Goal: Task Accomplishment & Management: Manage account settings

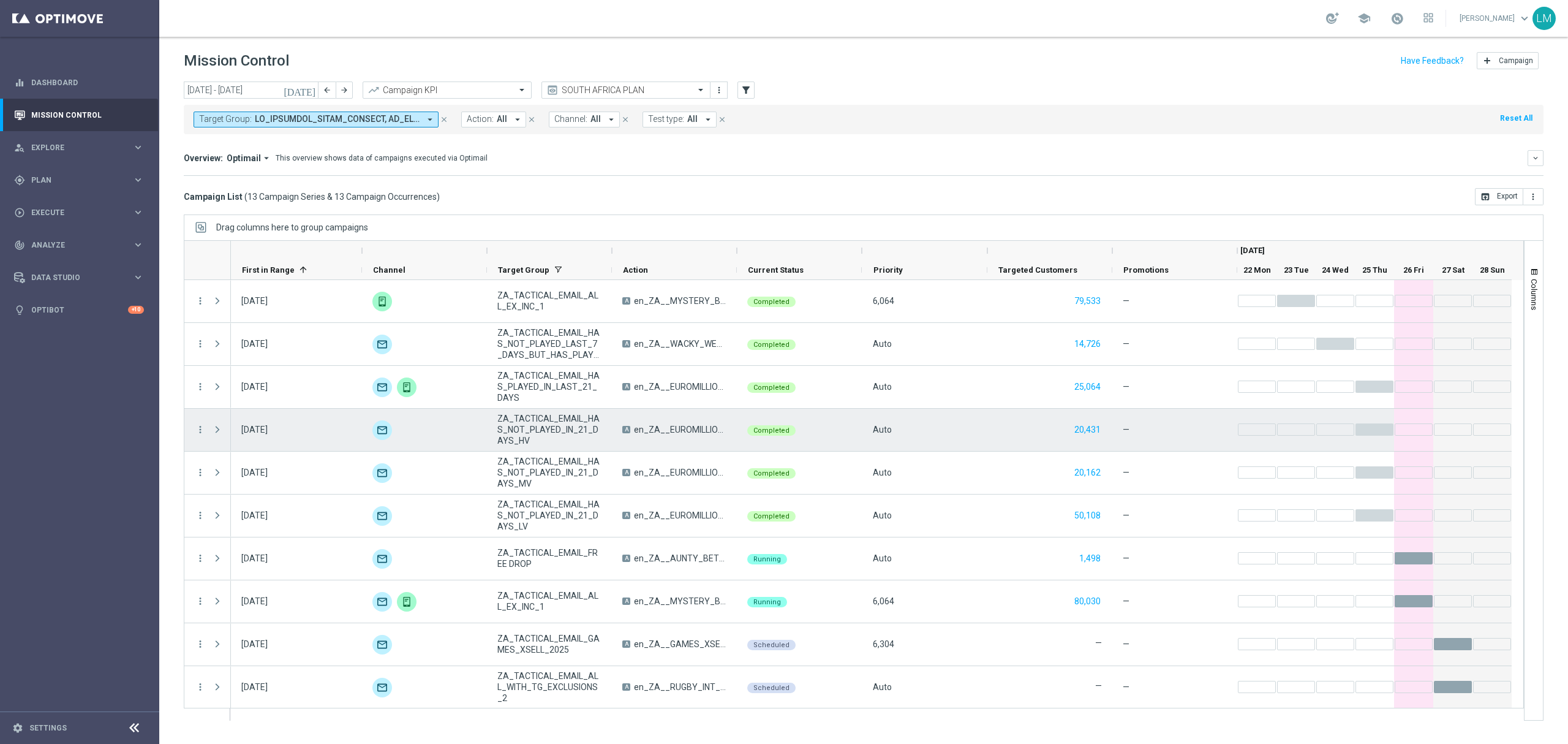
scroll to position [130, 0]
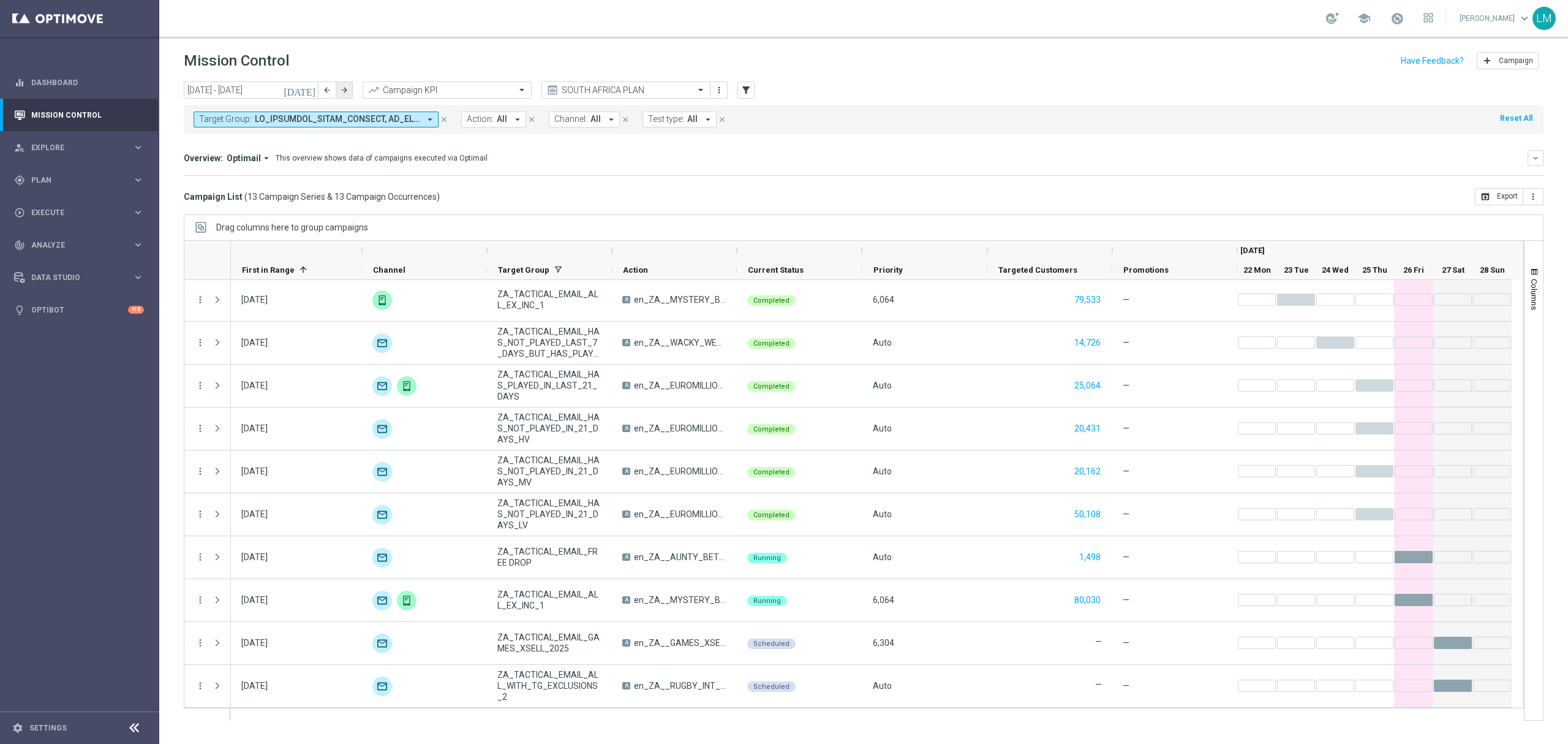
click at [346, 95] on button "arrow_forward" at bounding box center [344, 90] width 17 height 17
type input "[DATE] - [DATE]"
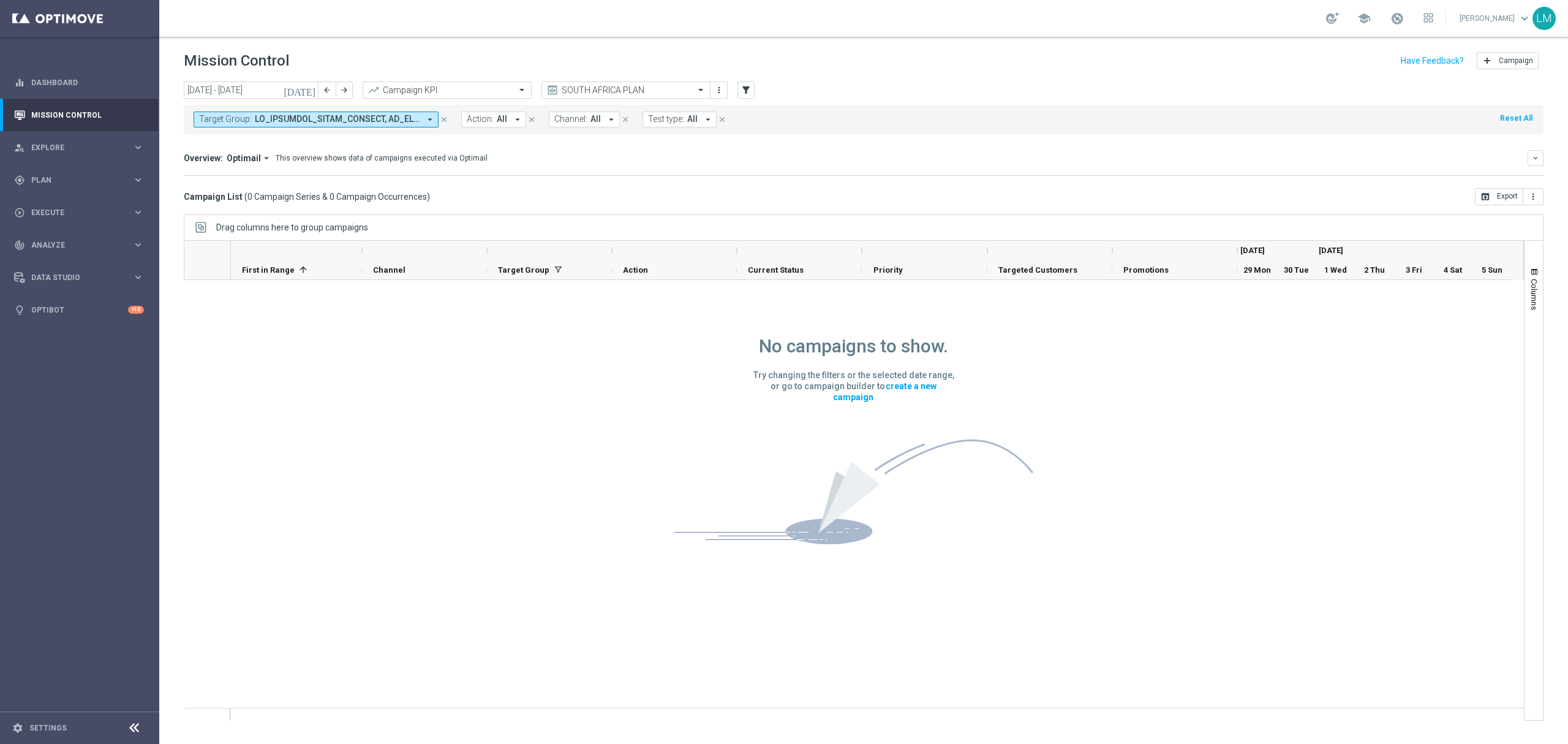
scroll to position [0, 0]
click at [1490, 56] on icon "add" at bounding box center [1487, 60] width 10 height 10
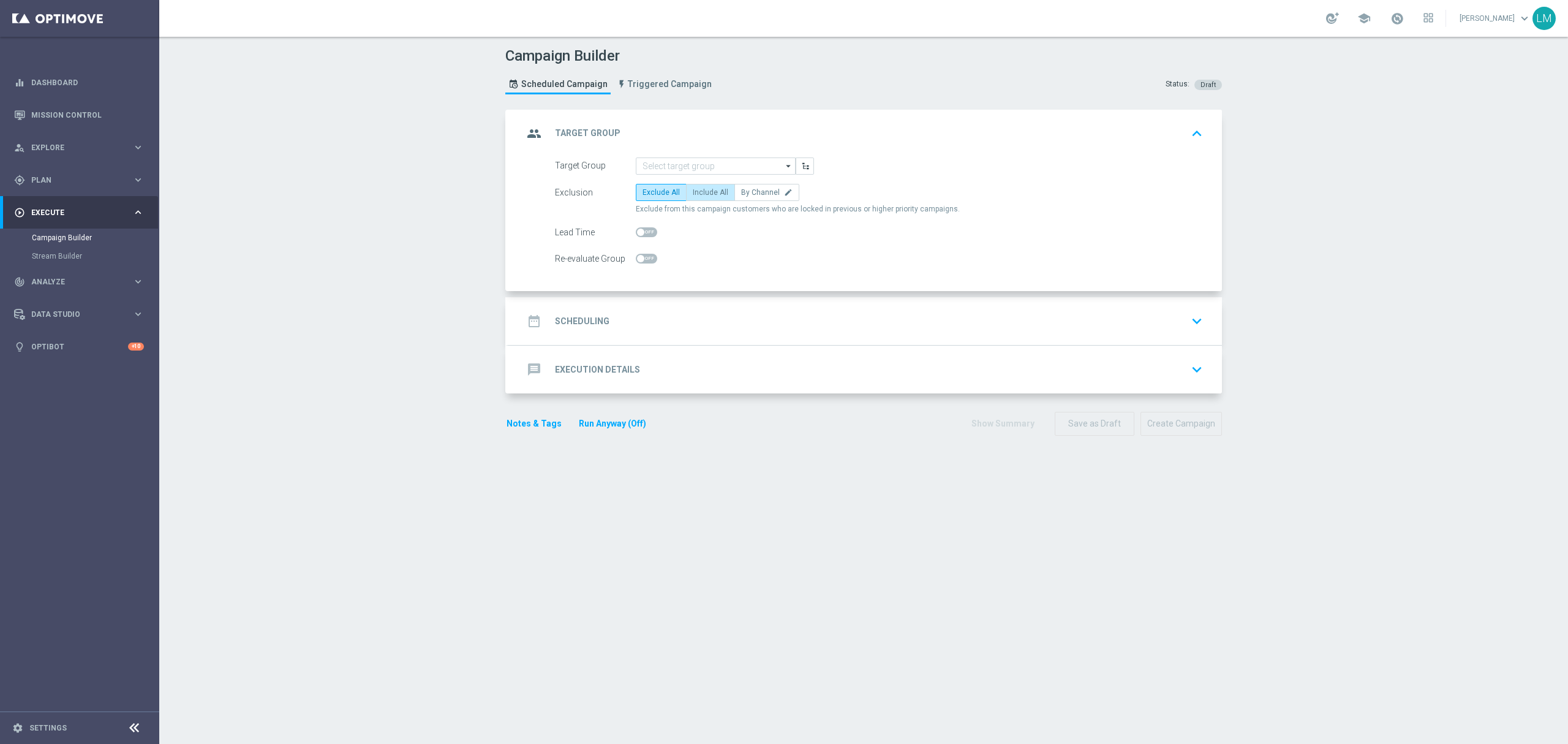
click at [707, 186] on label "Include All" at bounding box center [710, 192] width 49 height 17
click at [701, 190] on input "Include All" at bounding box center [697, 194] width 8 height 8
radio input "true"
click at [707, 167] on input at bounding box center [715, 166] width 160 height 17
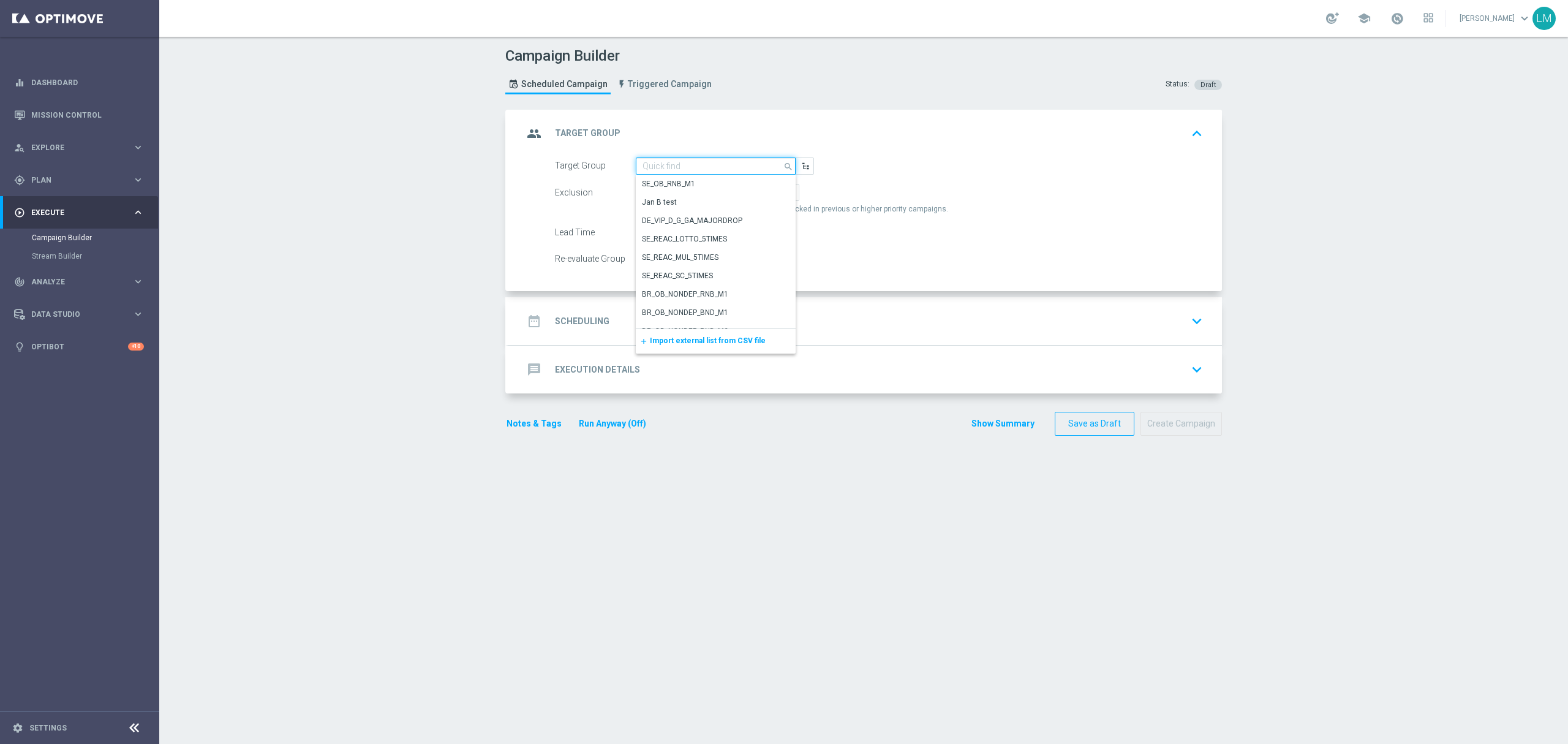
paste input "ZA_TACTICAL_EMAIL_ALL_EX_INC_1"
click at [708, 183] on div "ZA_TACTICAL_EMAIL_ALL_EX_INC_1" at bounding box center [702, 183] width 120 height 11
type input "ZA_TACTICAL_EMAIL_ALL_EX_INC_1"
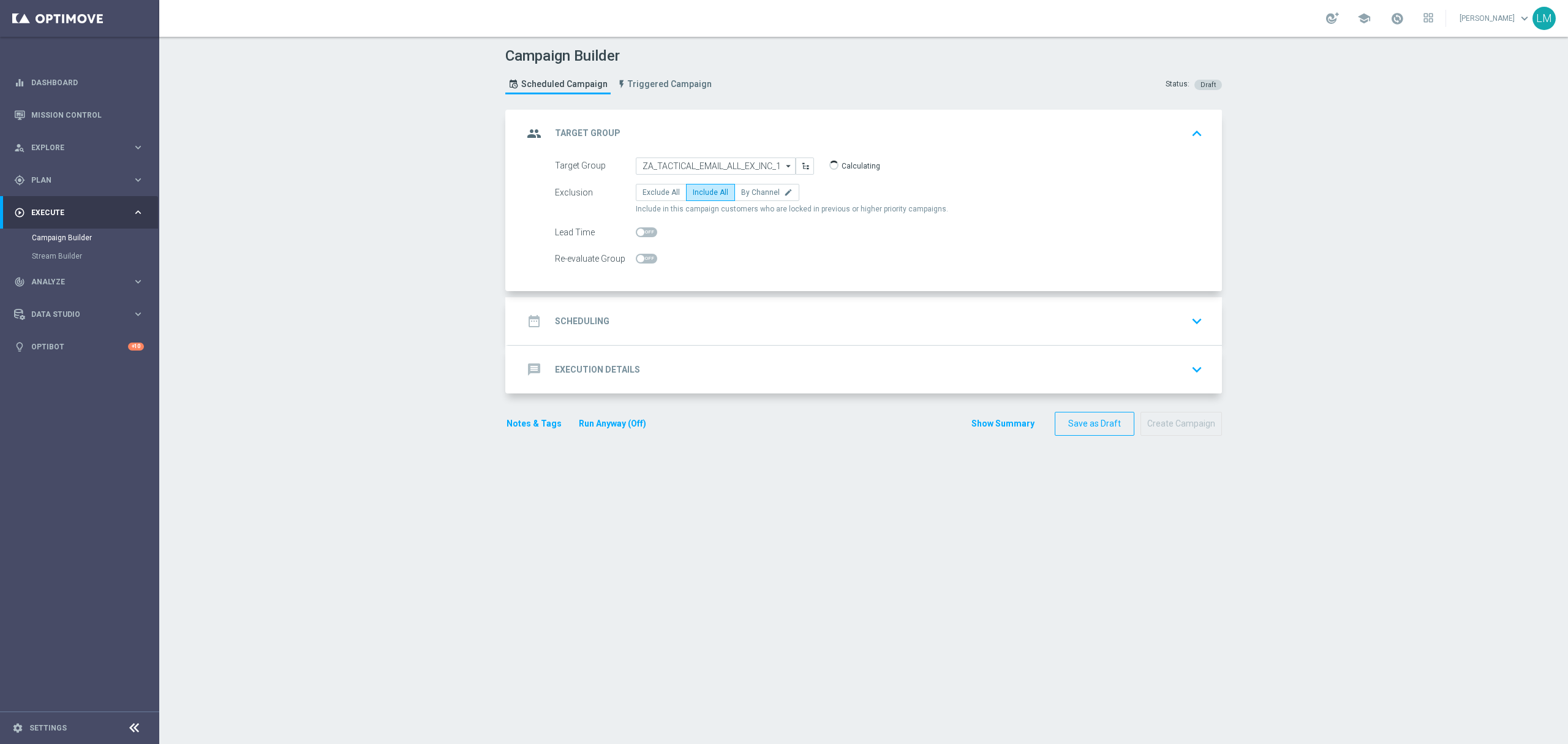
click at [741, 336] on div "date_range Scheduling keyboard_arrow_down" at bounding box center [865, 321] width 713 height 48
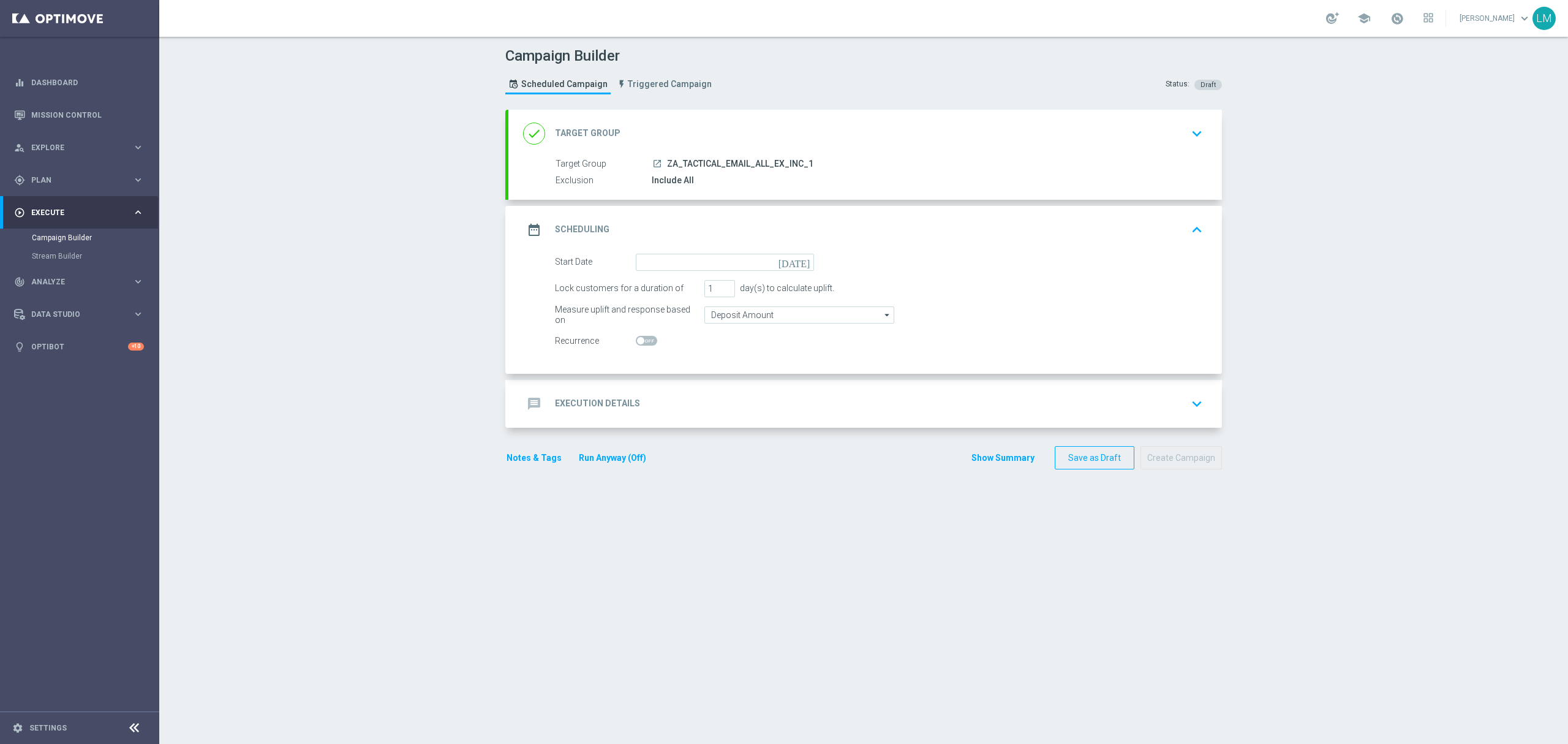
click at [793, 258] on icon "[DATE]" at bounding box center [796, 260] width 36 height 14
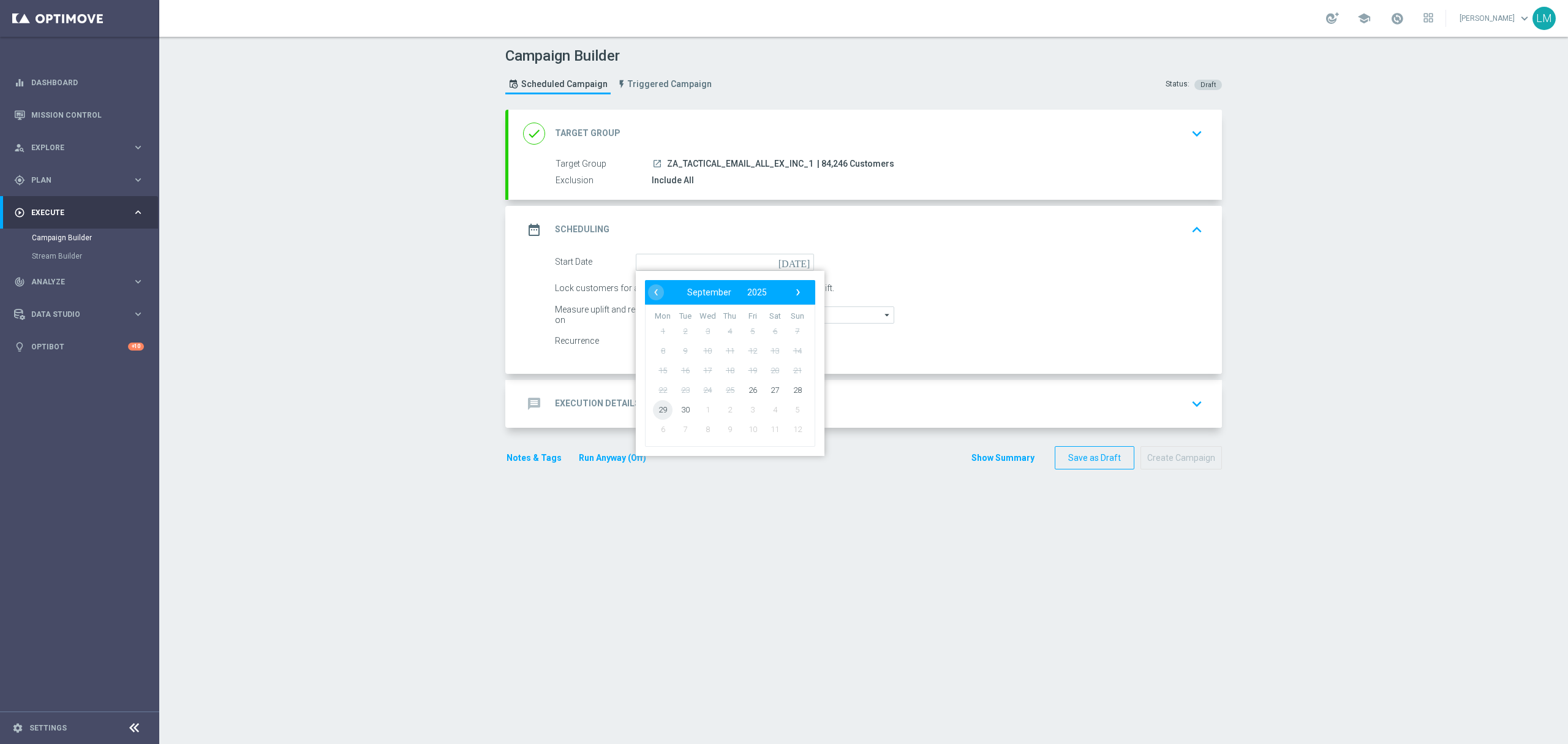
click at [655, 408] on span "29" at bounding box center [662, 409] width 20 height 20
type input "29 Sep 2025"
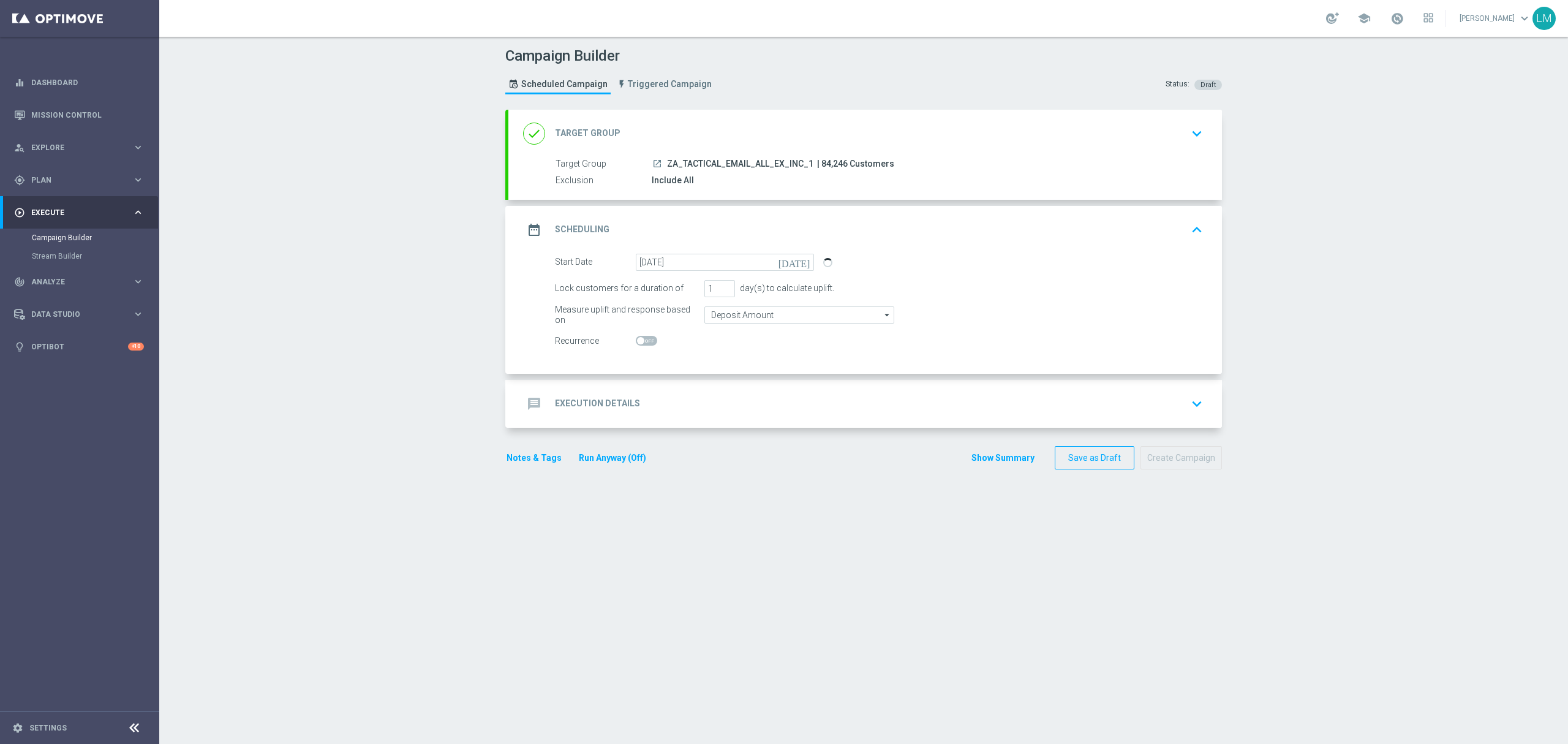
click at [704, 400] on div "message Execution Details keyboard_arrow_down" at bounding box center [865, 404] width 684 height 23
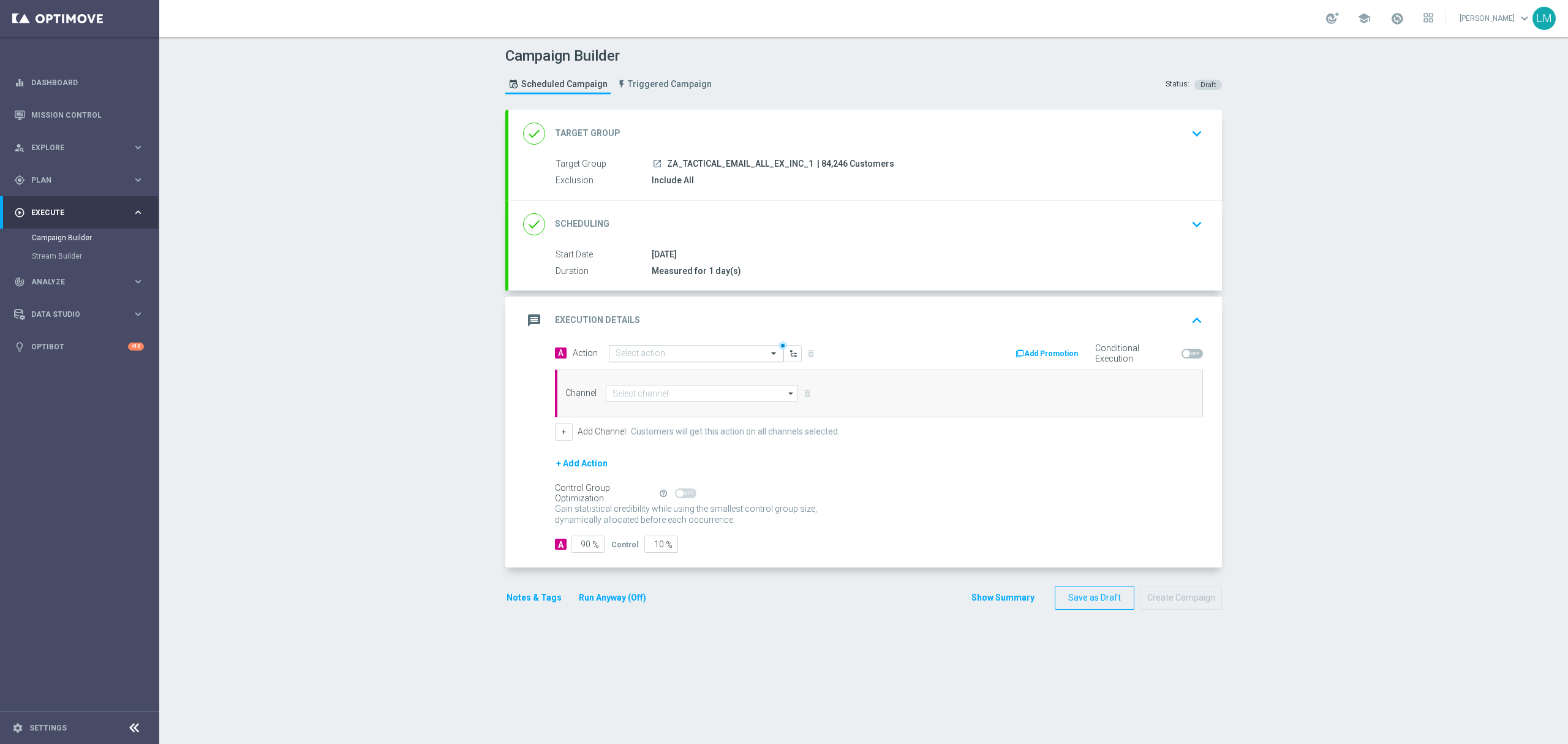
click at [724, 351] on input "text" at bounding box center [684, 354] width 137 height 10
paste input "en_ZA__AUNTY_BETSY_PROMO_WEEK_4_LAST_CHANCE__EMT_ALL_EM_TAC_LT"
type input "en_ZA__AUNTY_BETSY_PROMO_WEEK_4_LAST_CHANCE__EMT_ALL_EM_TAC_LT"
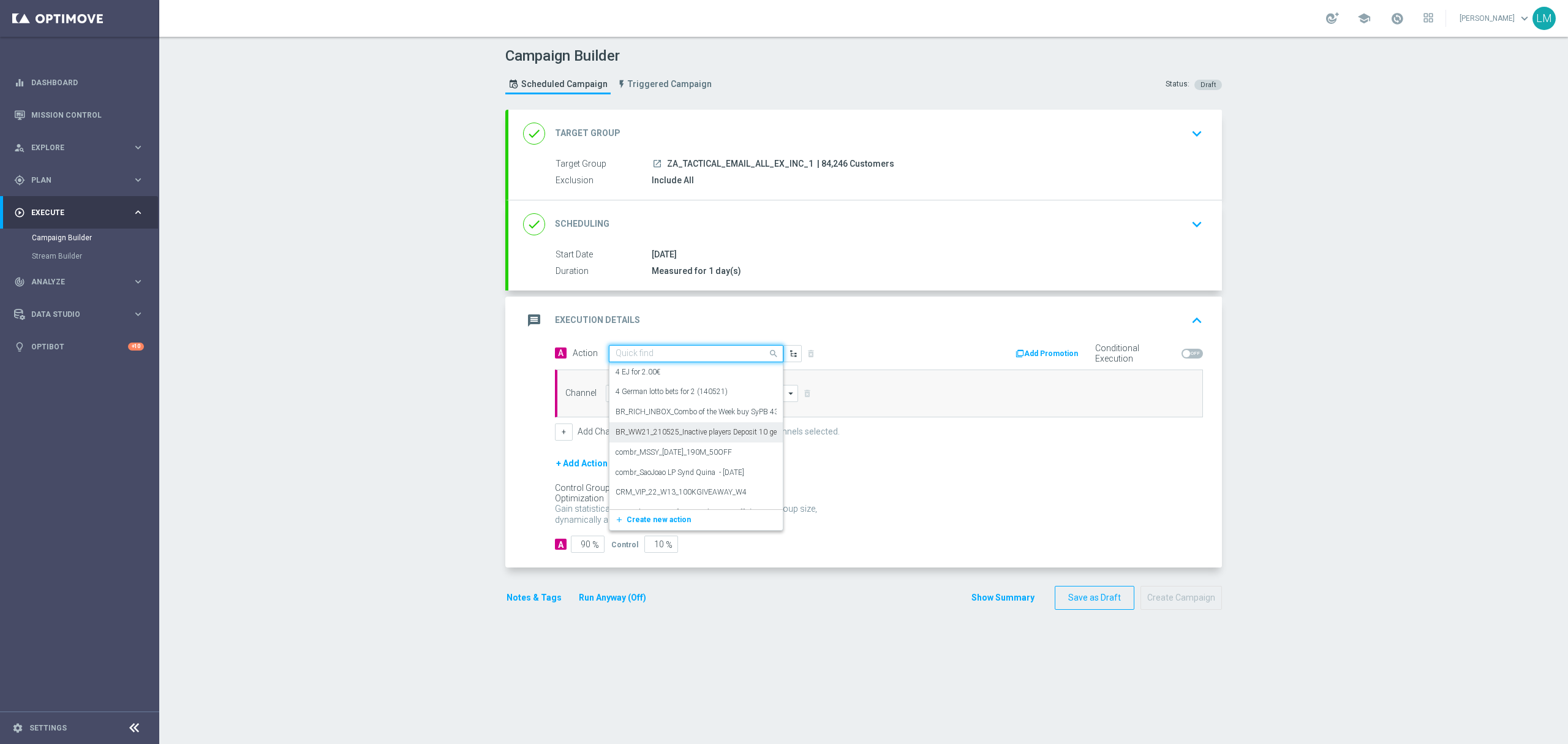
paste input "en_ZA__AUNTY_BETSY_PROMO_WEEK_4_LAST_CHANCE__EMT_ALL_EM_TAC_LT"
type input "en_ZA__AUNTY_BETSY_PROMO_WEEK_4_LAST_CHANCE__EMT_ALL_EM_TAC_LT"
click at [659, 395] on span "Create new action" at bounding box center [658, 391] width 65 height 8
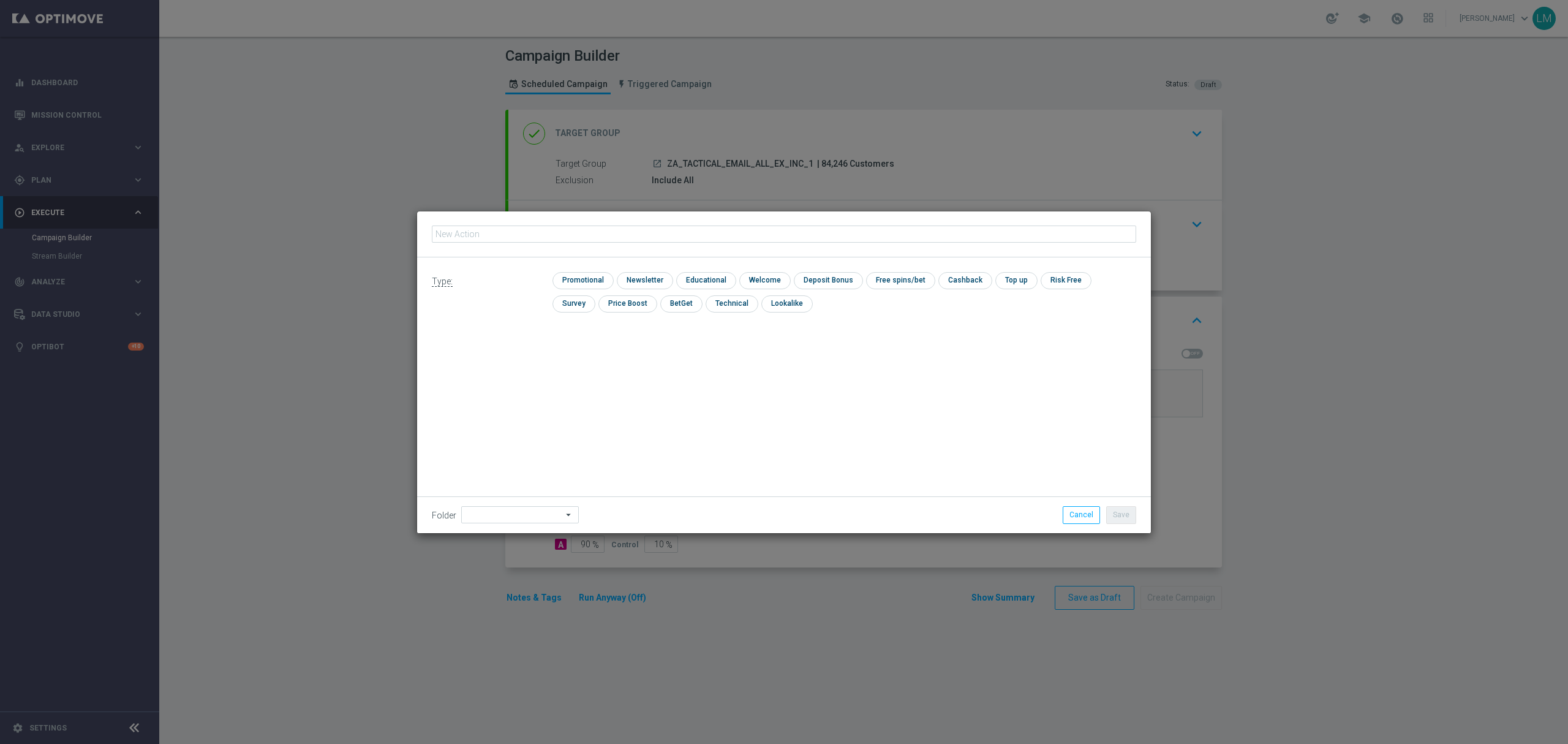
type input "en_ZA__AUNTY_BETSY_PROMO_WEEK_4_LAST_CHANCE__EMT_ALL_EM_TAC_LT"
click at [589, 286] on input "checkbox" at bounding box center [581, 280] width 58 height 16
checkbox input "true"
click at [1138, 516] on li "Save" at bounding box center [1121, 514] width 36 height 17
click at [1128, 516] on button "Save" at bounding box center [1121, 514] width 30 height 17
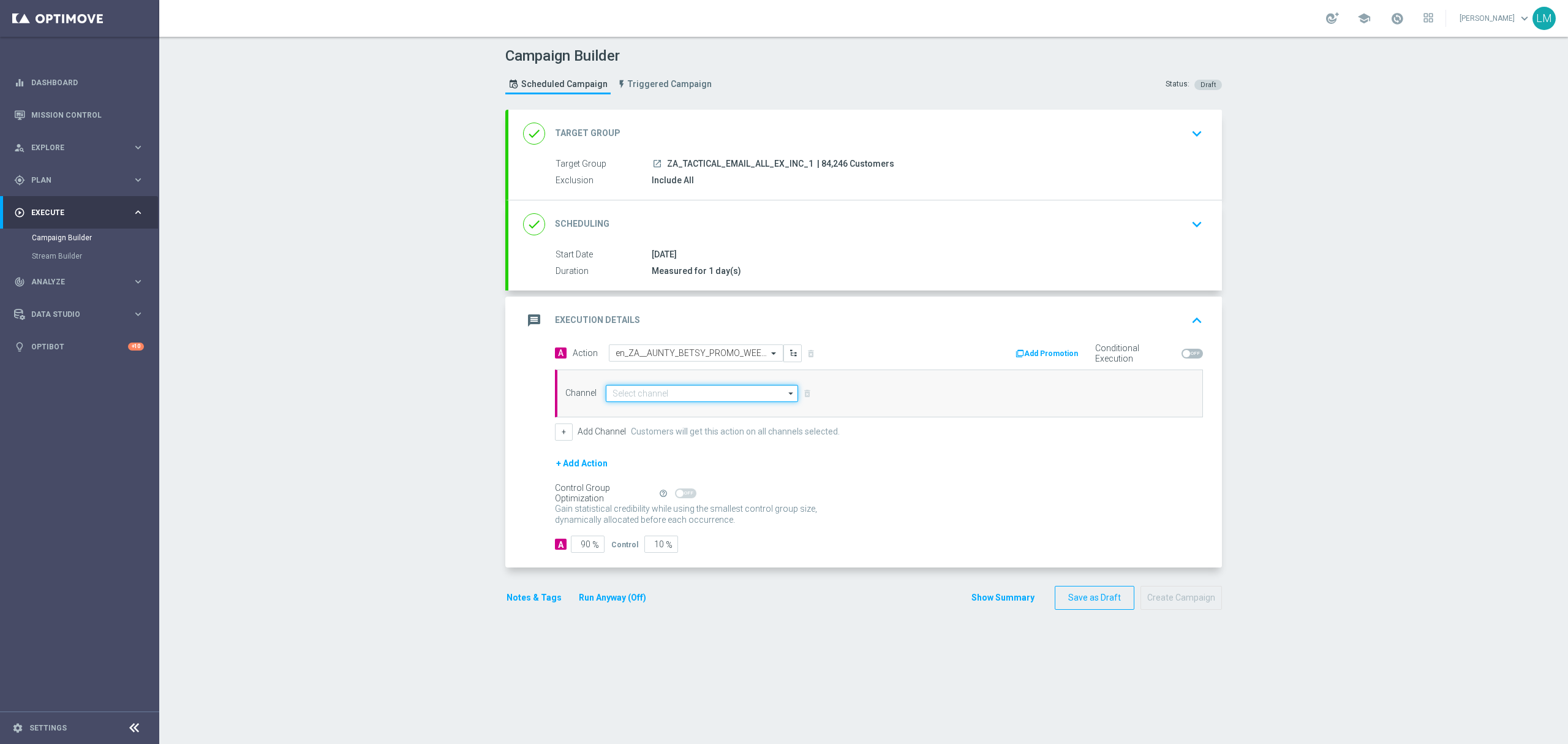
click at [664, 391] on input at bounding box center [702, 393] width 192 height 17
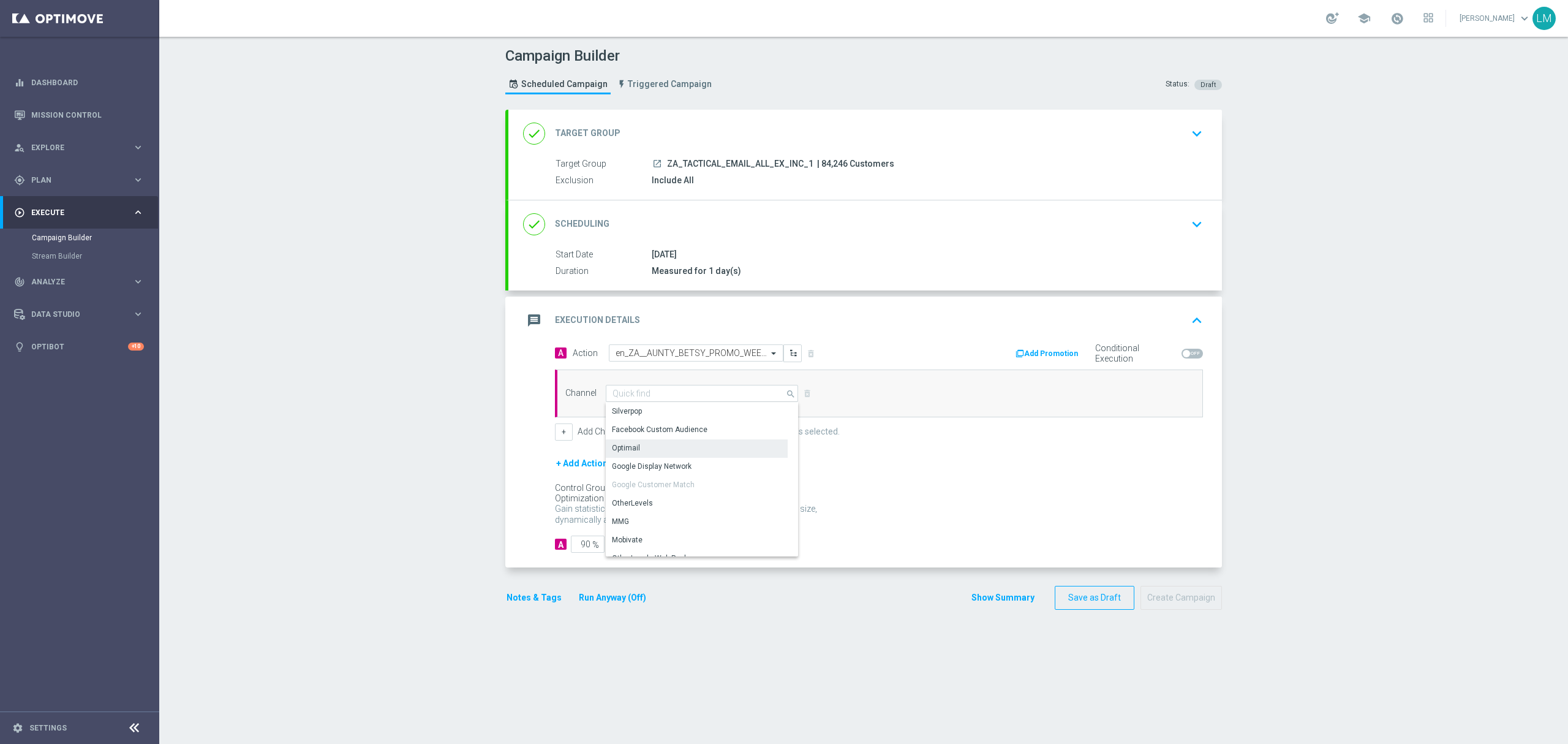
click at [612, 449] on div "Optimail" at bounding box center [626, 447] width 28 height 11
type input "Optimail"
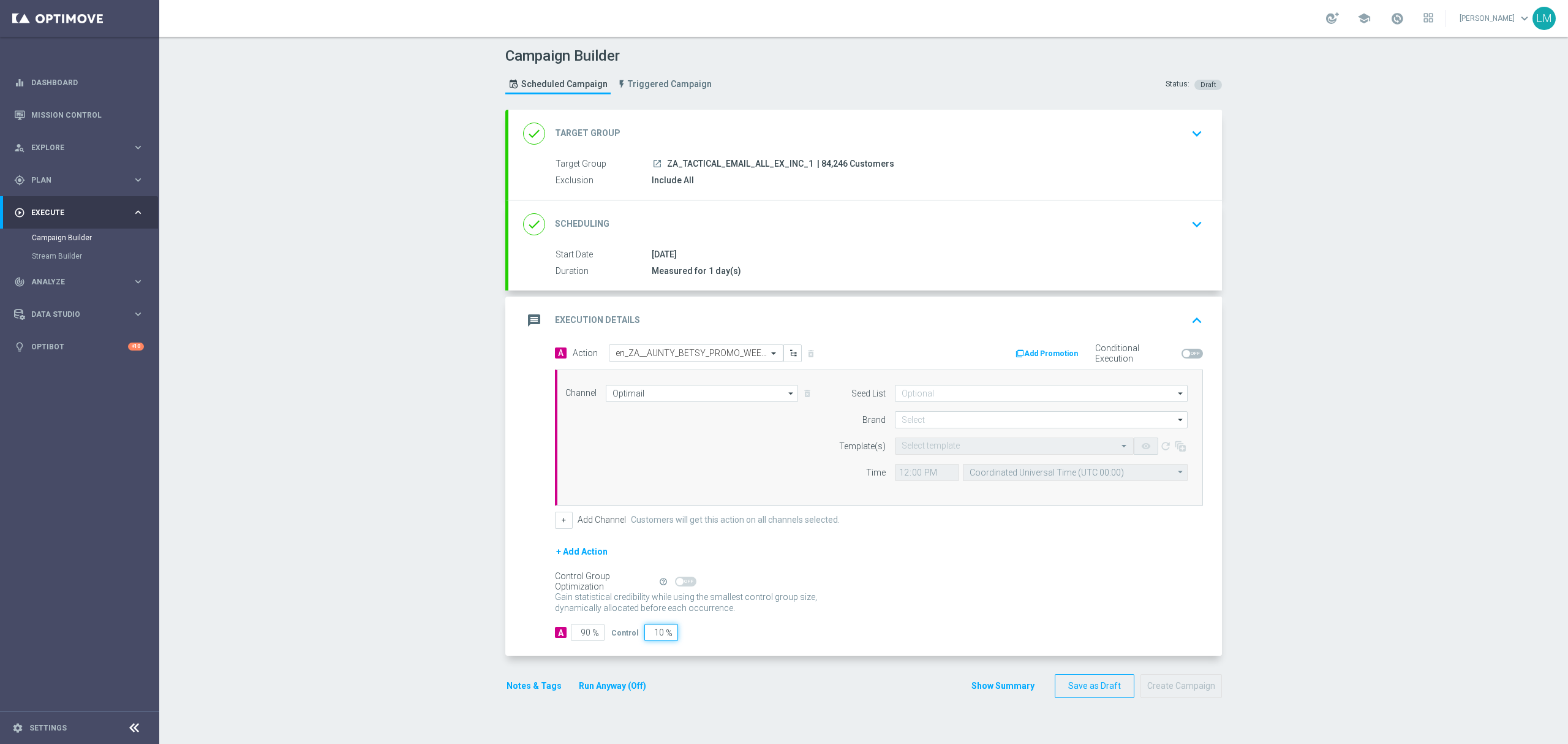
click at [649, 631] on input "10" at bounding box center [661, 632] width 34 height 17
type input "5"
type input "95"
type input "5"
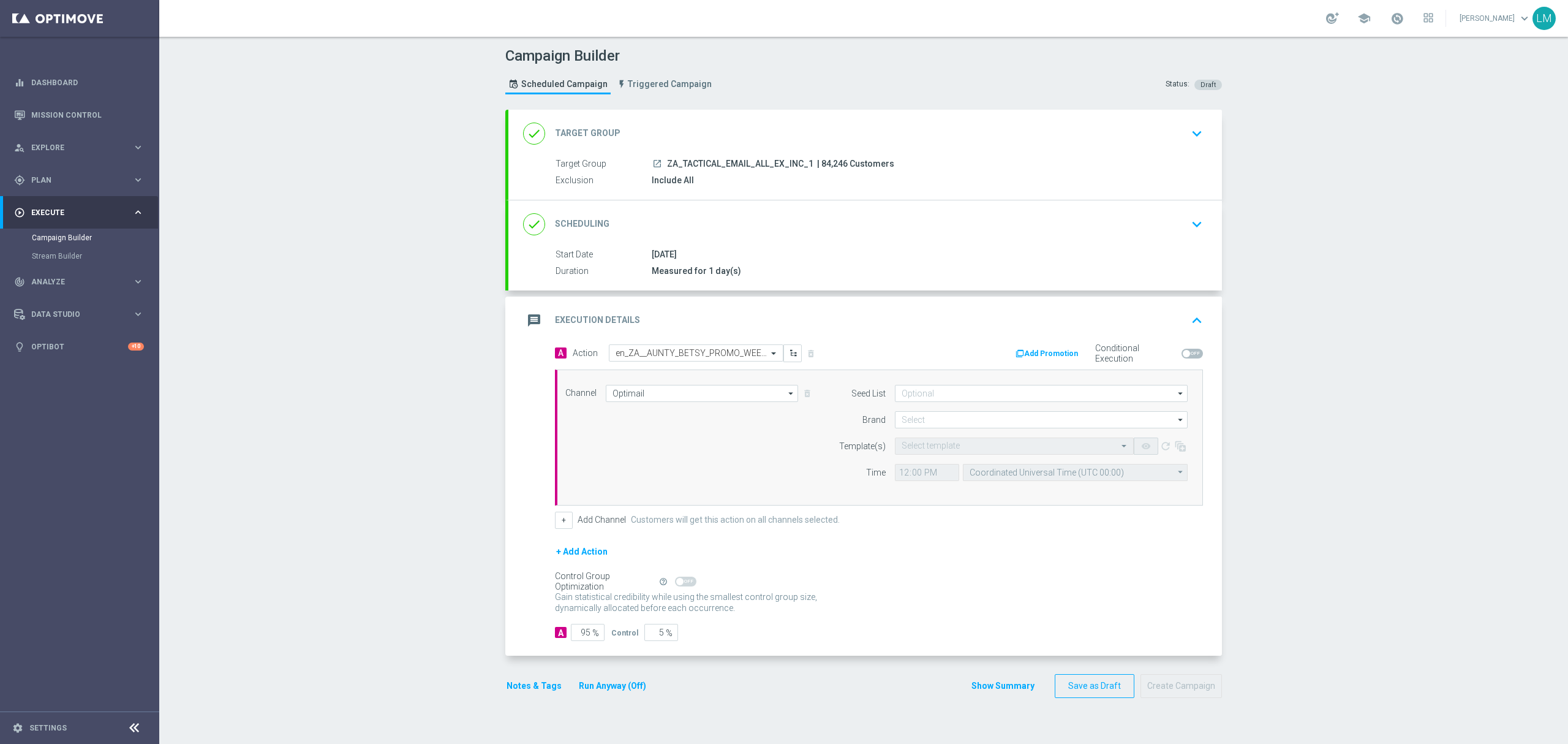
click at [915, 542] on form "A Action Select action en_ZA__AUNTY_BETSY_PROMO_WEEK_4_LAST_CHANCE__EMT_ALL_EM_…" at bounding box center [879, 493] width 648 height 297
click at [977, 426] on input at bounding box center [1041, 419] width 293 height 17
click at [939, 464] on div "lottoland" at bounding box center [1042, 456] width 293 height 17
type input "lottoland"
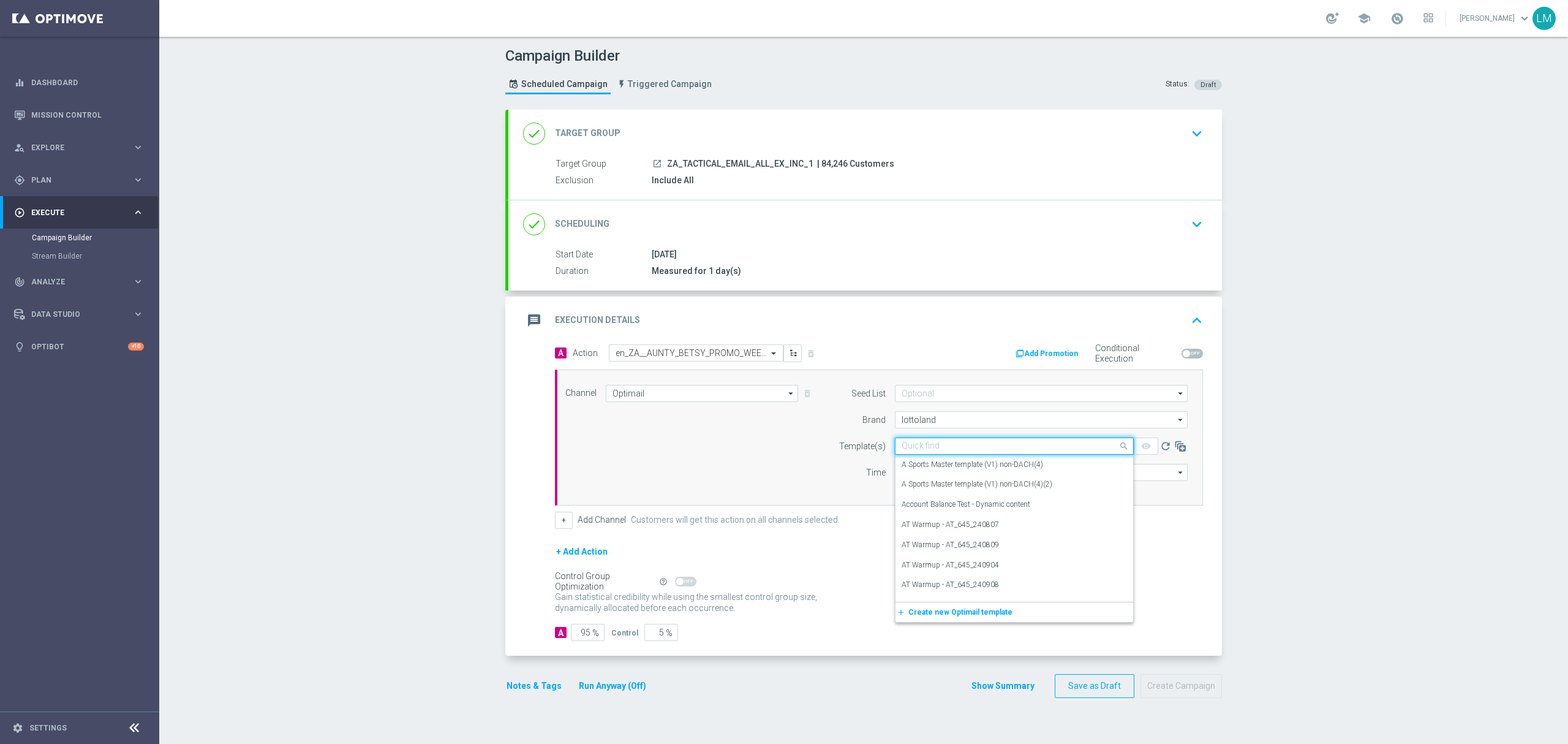
click at [941, 453] on div "Quick find" at bounding box center [1014, 446] width 239 height 17
paste input "en_ZA__AUNTY_BETSY_PROMO_WEEK_4_LAST_CHANCE__EMT_ALL_EM_TAC_LT"
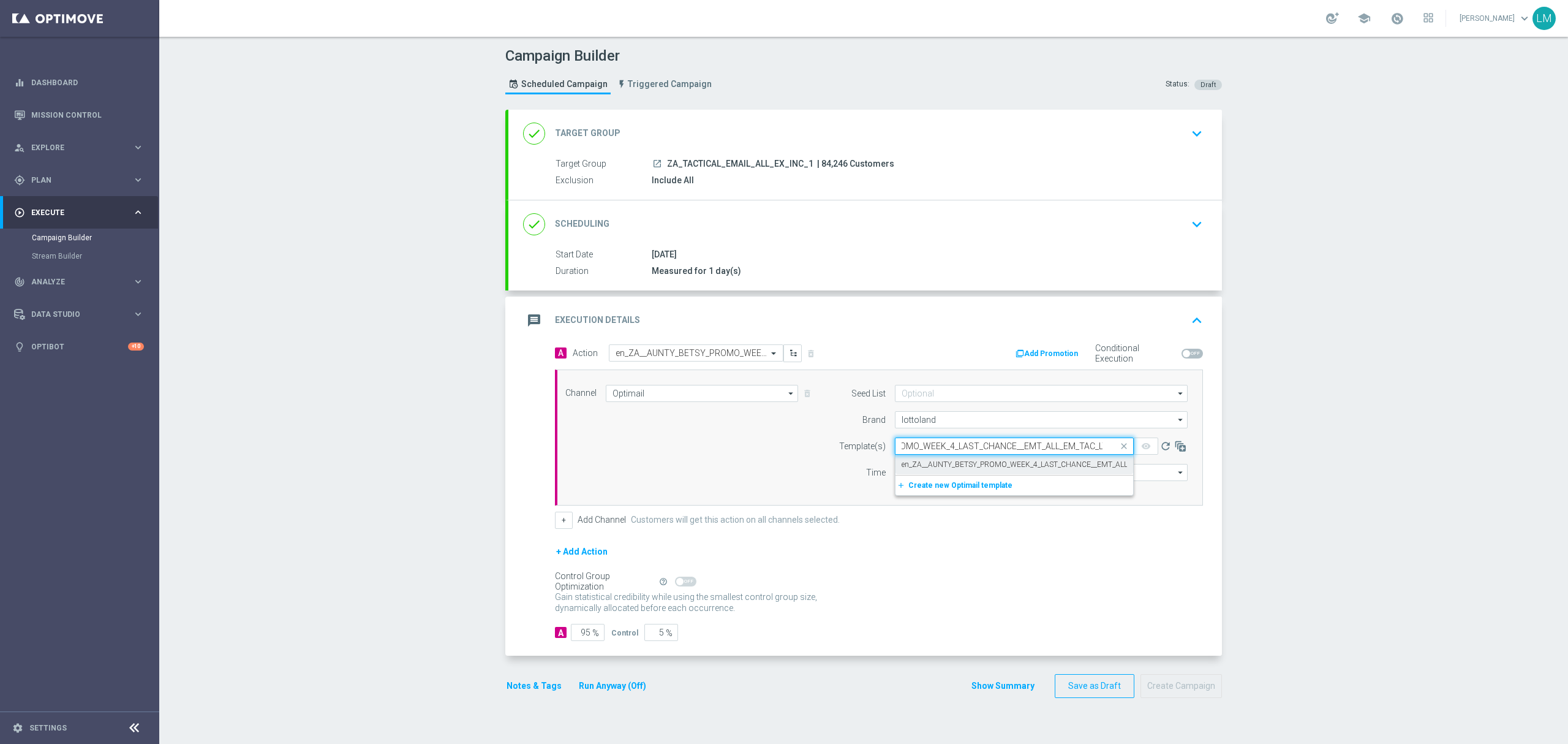
click at [946, 468] on label "en_ZA__AUNTY_BETSY_PROMO_WEEK_4_LAST_CHANCE__EMT_ALL_EM_TAC_LT" at bounding box center [1035, 465] width 267 height 10
type input "en_ZA__AUNTY_BETSY_PROMO_WEEK_4_LAST_CHANCE__EMT_ALL_EM_TAC_LT"
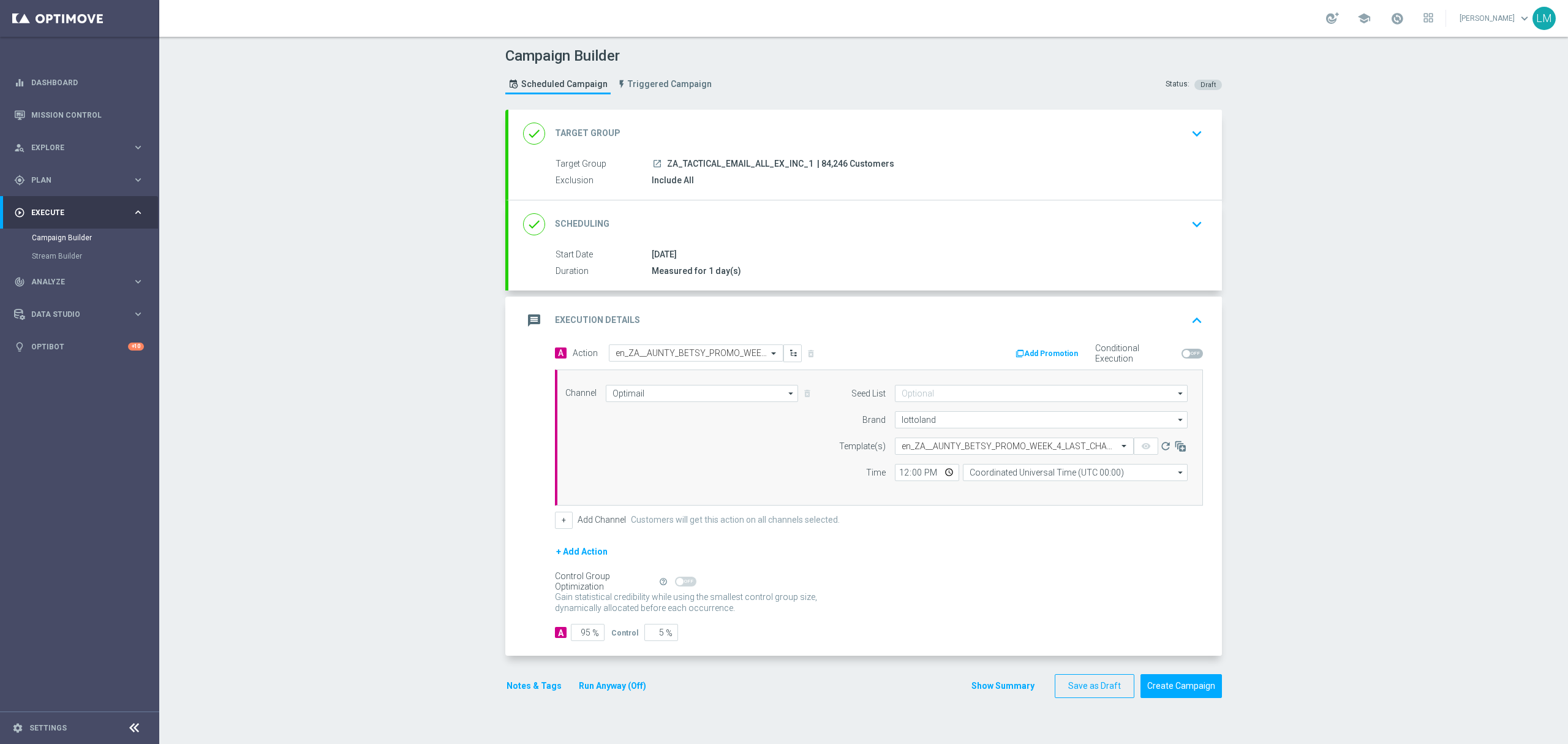
scroll to position [0, 0]
click at [994, 463] on form "Template(s) Select template en_ZA__AUNTY_BETSY_PROMO_WEEK_4_LAST_CHANCE__EMT_AL…" at bounding box center [1010, 459] width 355 height 44
click at [994, 469] on input "Coordinated Universal Time (UTC 00:00)" at bounding box center [1075, 472] width 225 height 17
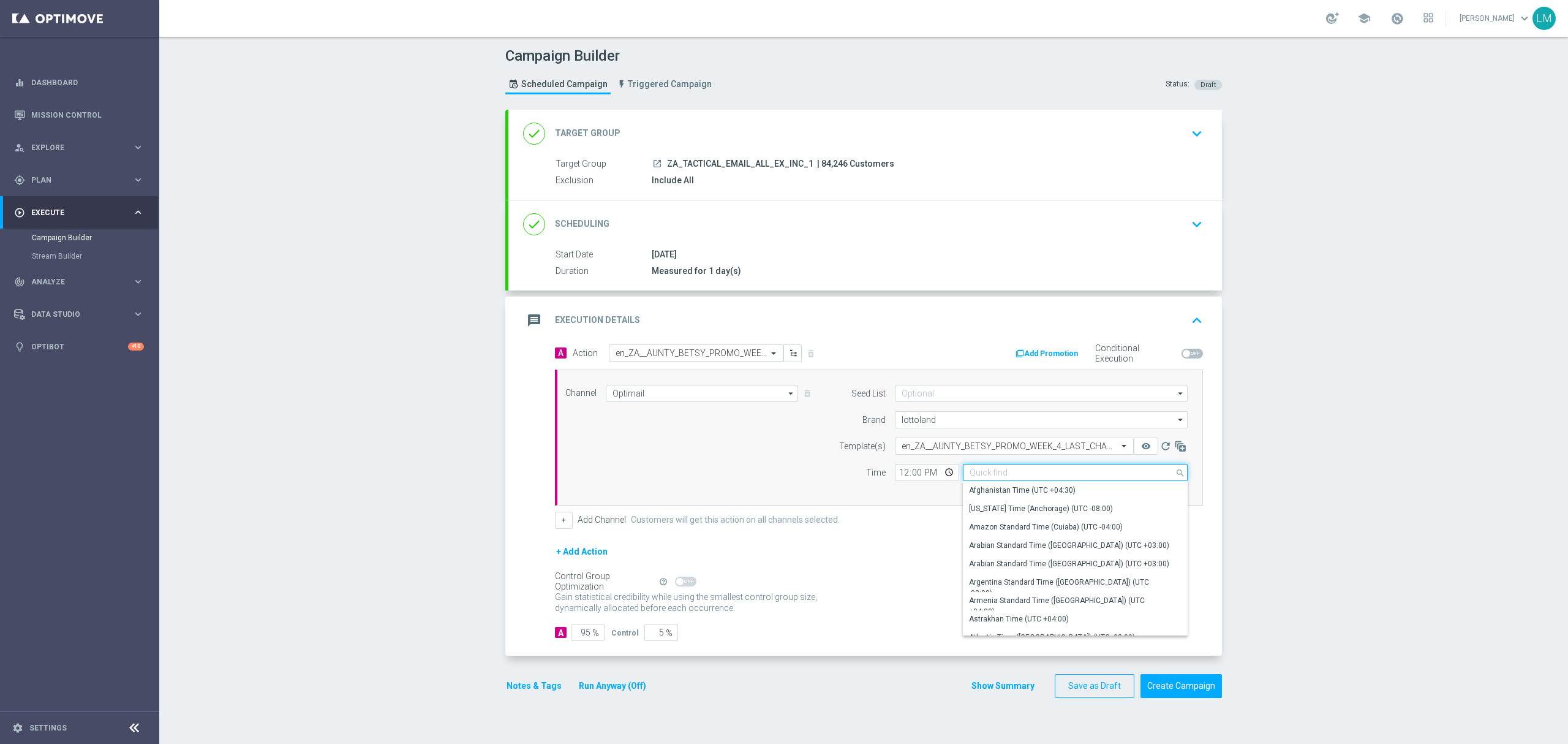
type input "v"
click at [993, 471] on input at bounding box center [1075, 472] width 225 height 17
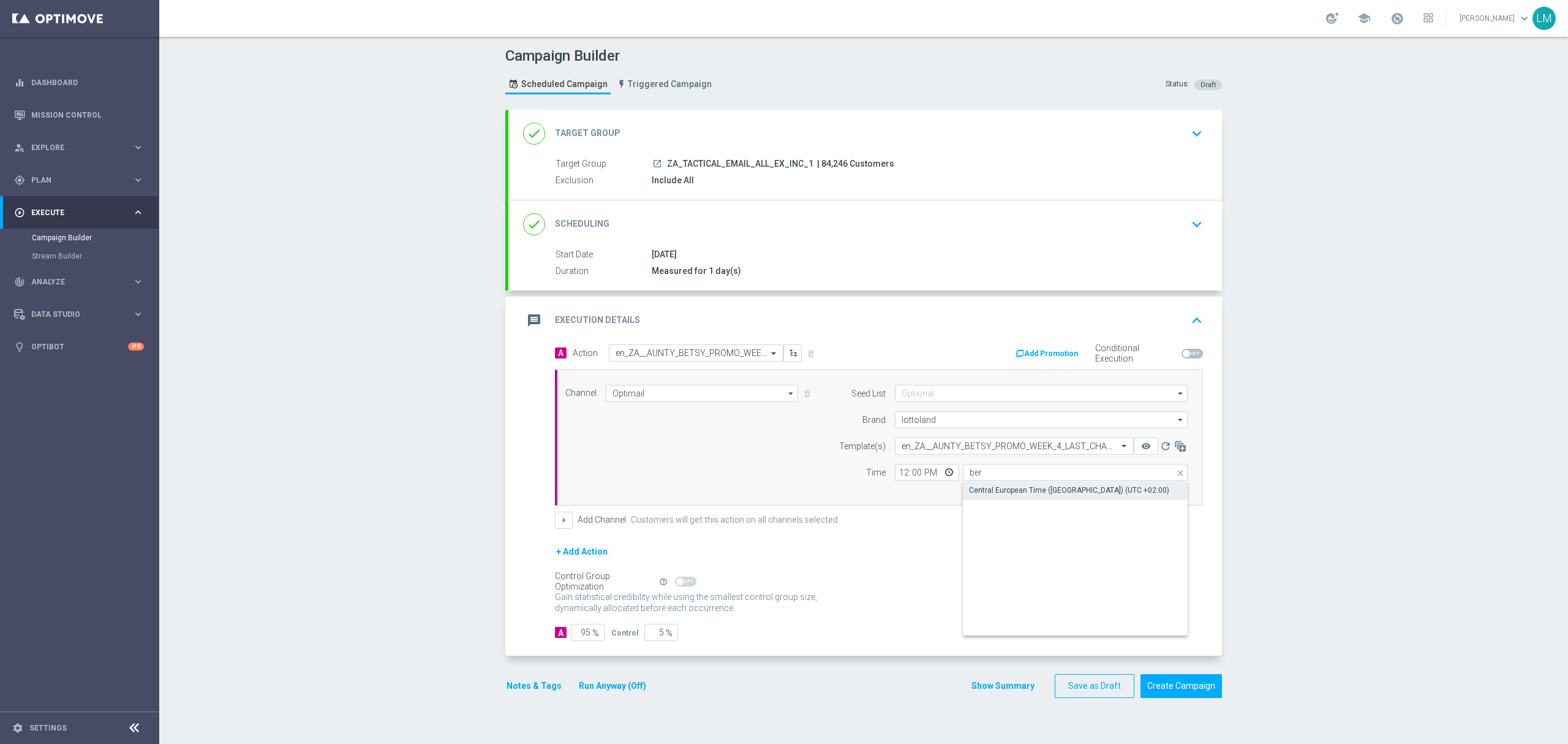
click at [997, 486] on div "Central European Time (Berlin) (UTC +02:00)" at bounding box center [1069, 490] width 200 height 11
type input "Central European Time (Berlin) (UTC +02:00)"
click at [937, 471] on input "12:00" at bounding box center [927, 472] width 65 height 17
click at [664, 464] on div "Channel Optimail Optimail arrow_drop_down Drag here to set row groups Drag here…" at bounding box center [876, 438] width 641 height 106
click at [693, 238] on div "done Scheduling keyboard_arrow_down" at bounding box center [865, 224] width 713 height 48
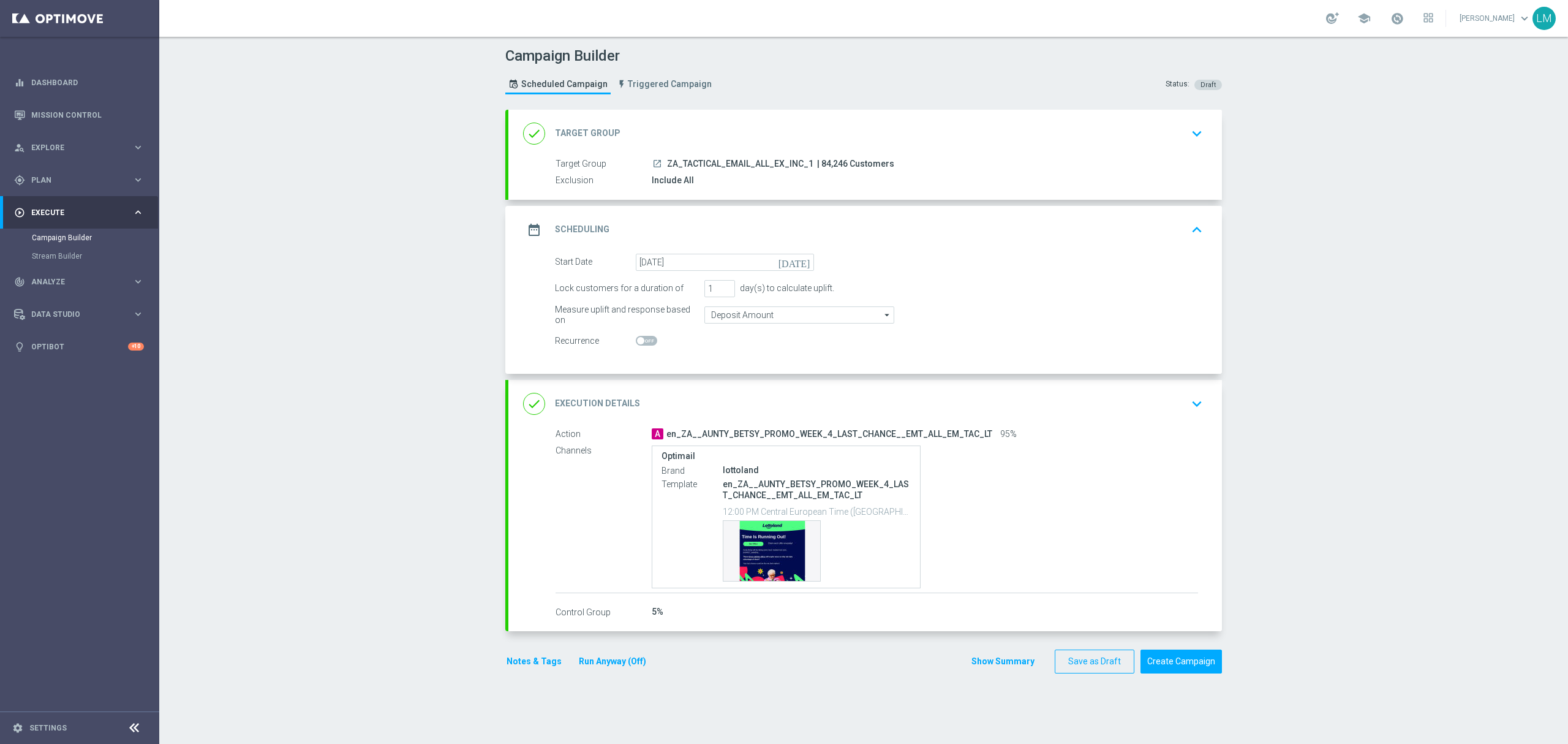
click at [387, 305] on div "Campaign Builder Scheduled Campaign Triggered Campaign Status: Draft done Targe…" at bounding box center [863, 390] width 1409 height 707
click at [1171, 668] on button "Create Campaign" at bounding box center [1181, 661] width 81 height 24
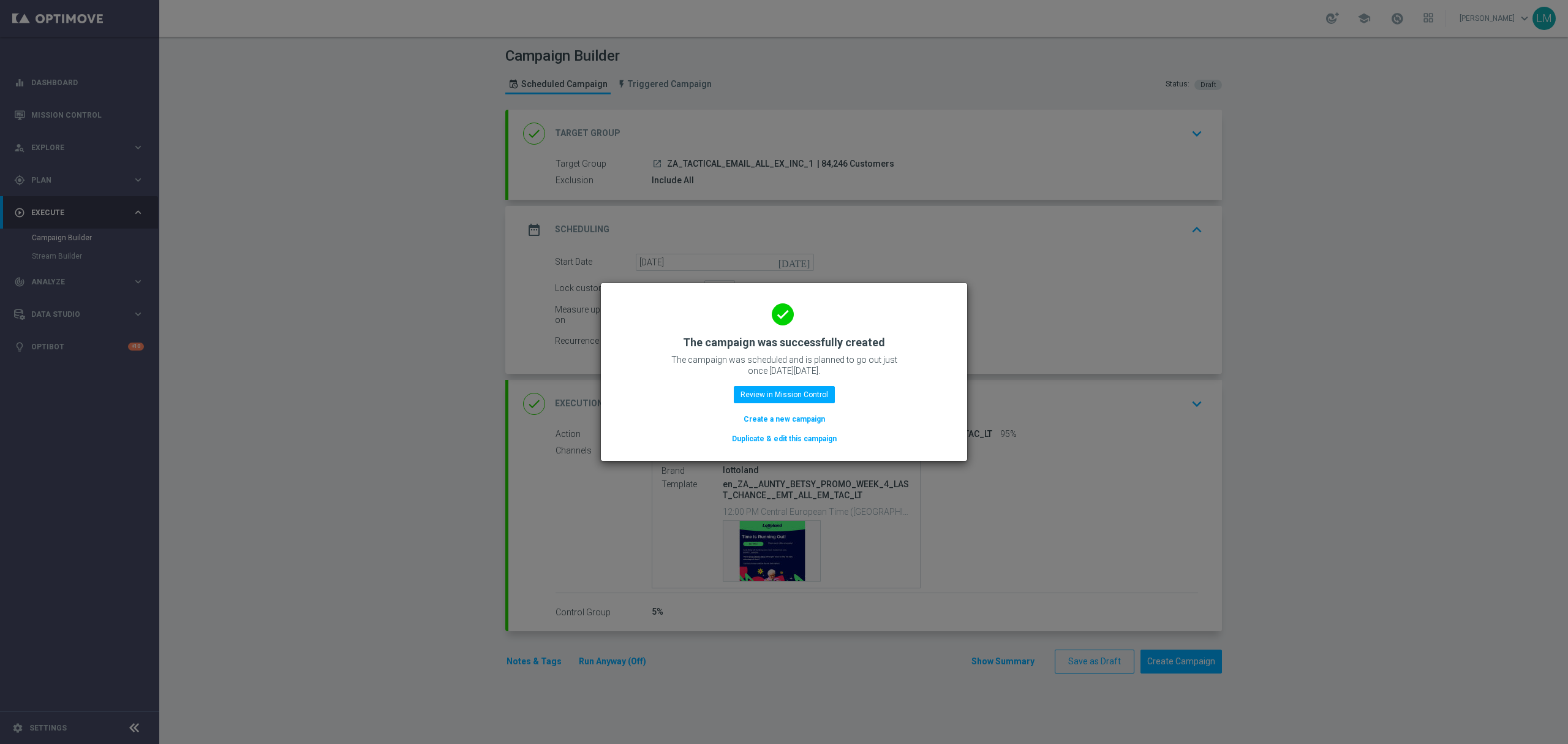
click at [814, 421] on button "Create a new campaign" at bounding box center [784, 419] width 84 height 14
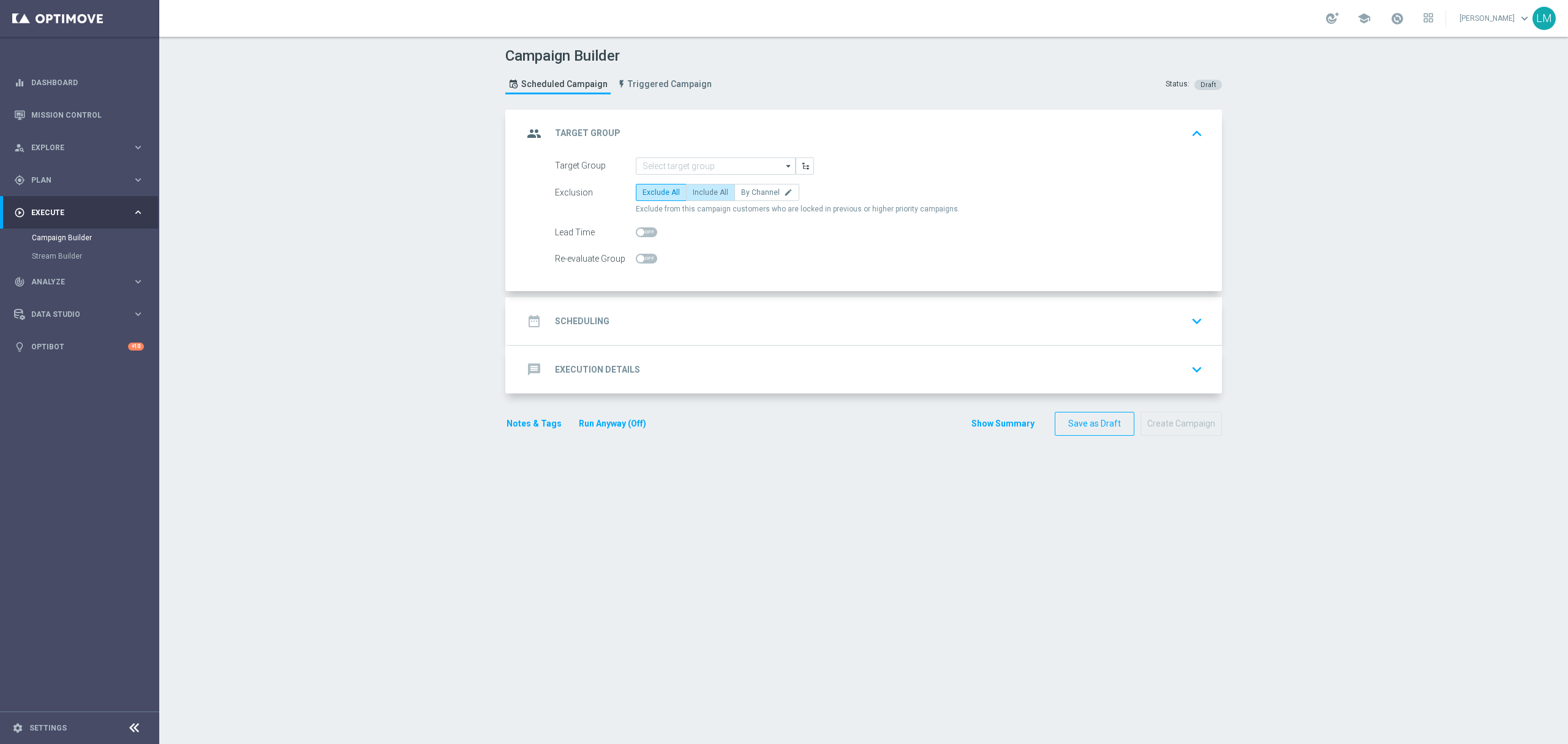
click at [686, 197] on label "Include All" at bounding box center [710, 192] width 49 height 17
click at [693, 197] on input "Include All" at bounding box center [697, 194] width 8 height 8
radio input "true"
click at [85, 99] on link "Mission Control" at bounding box center [87, 115] width 113 height 33
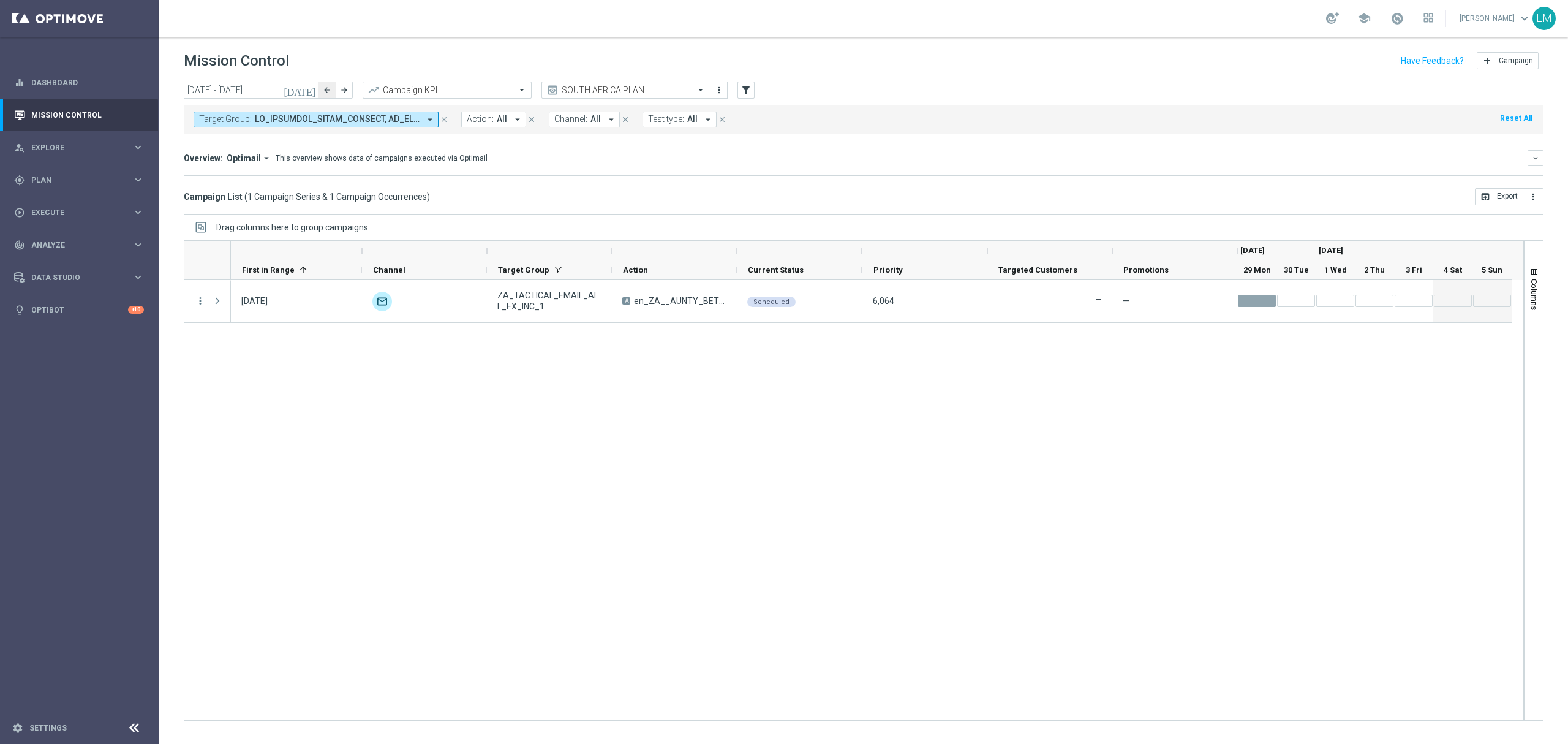
click at [322, 94] on button "arrow_back" at bounding box center [327, 90] width 17 height 17
type input "[DATE] - [DATE]"
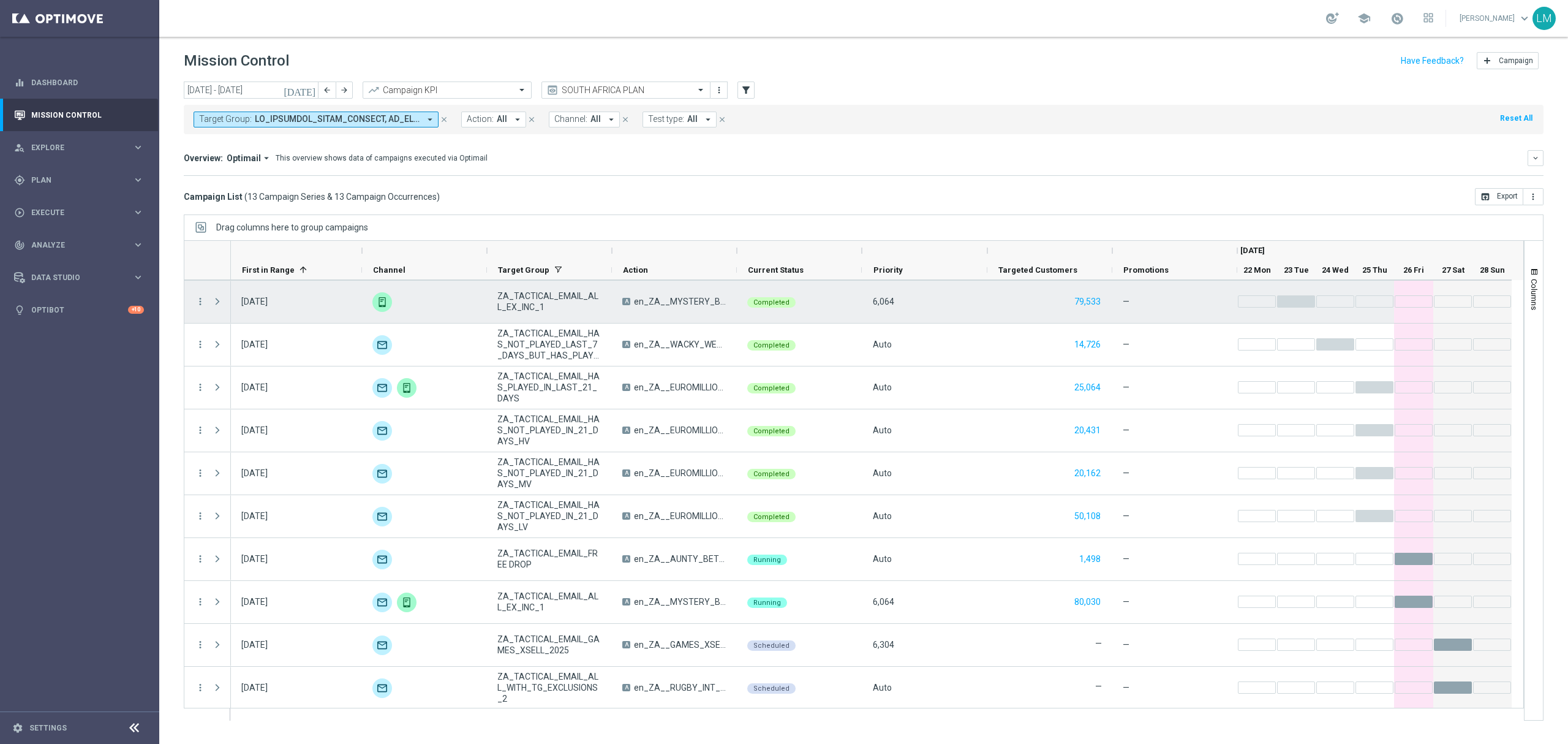
scroll to position [130, 0]
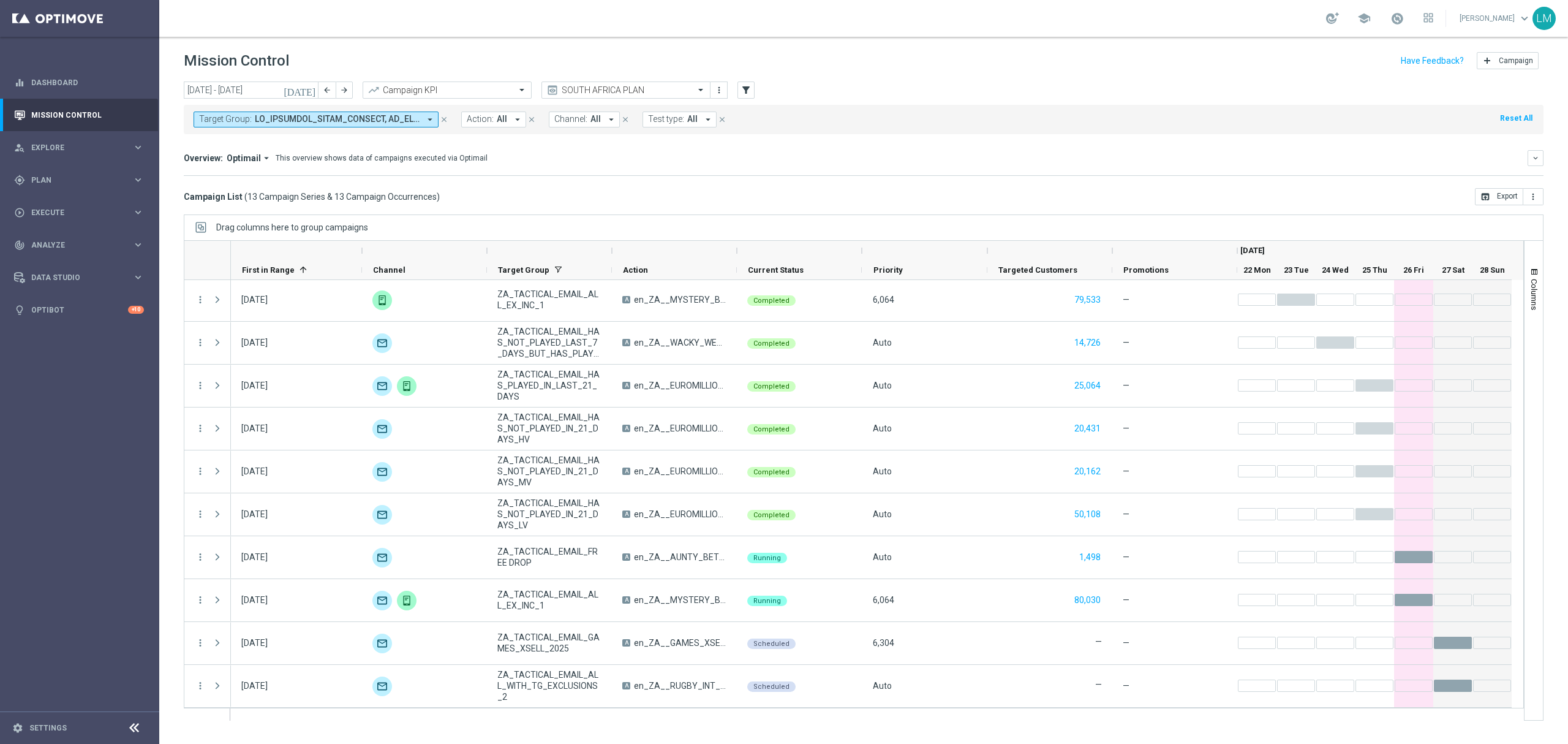
click at [725, 201] on div "Campaign List ( 13 Campaign Series & 13 Campaign Occurrences ) open_in_browser …" at bounding box center [864, 196] width 1360 height 17
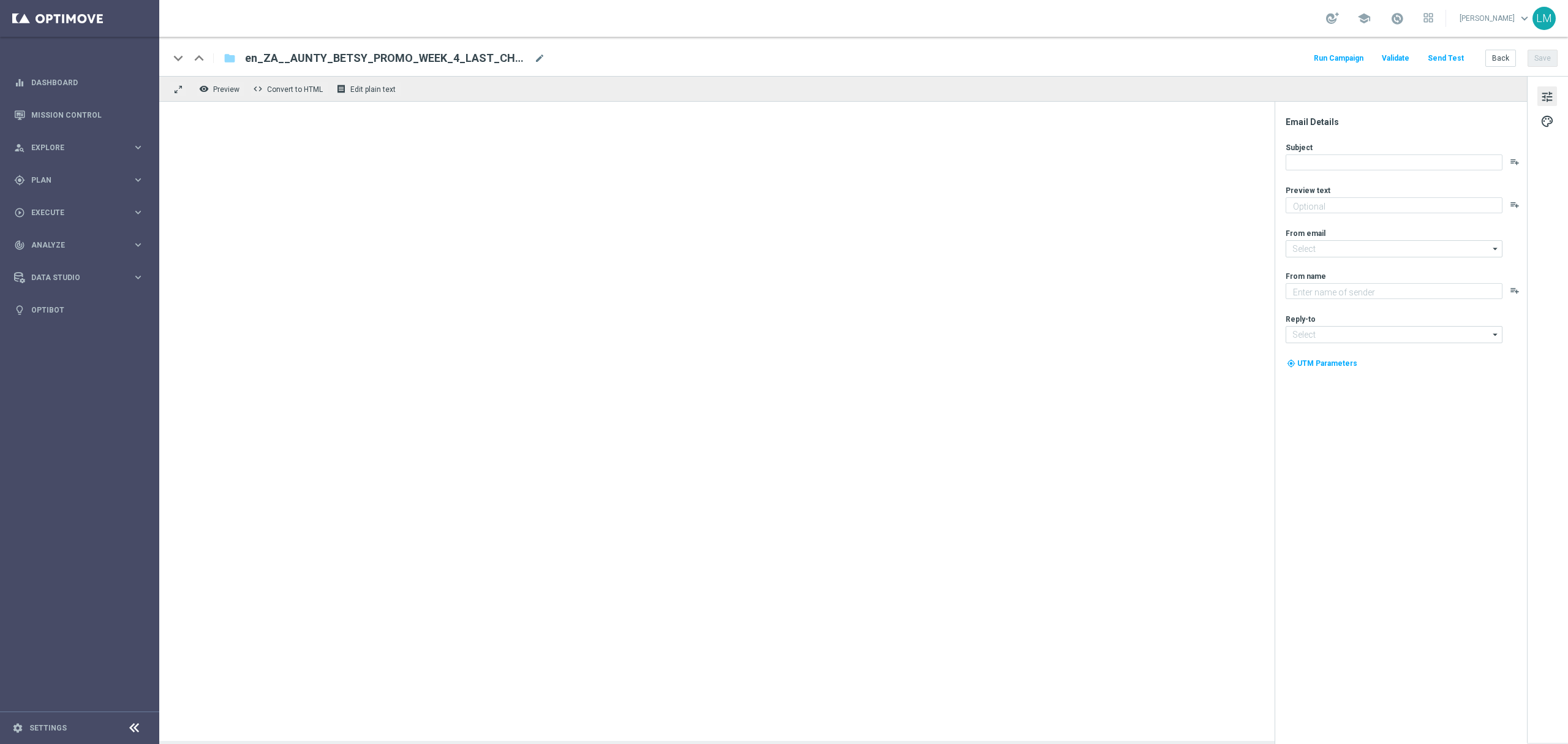
type textarea "Aunty Betsy's offers are changing..."
type input "[EMAIL_ADDRESS][DOMAIN_NAME]"
type textarea "Lottoland"
type input "[EMAIL_ADDRESS][DOMAIN_NAME]"
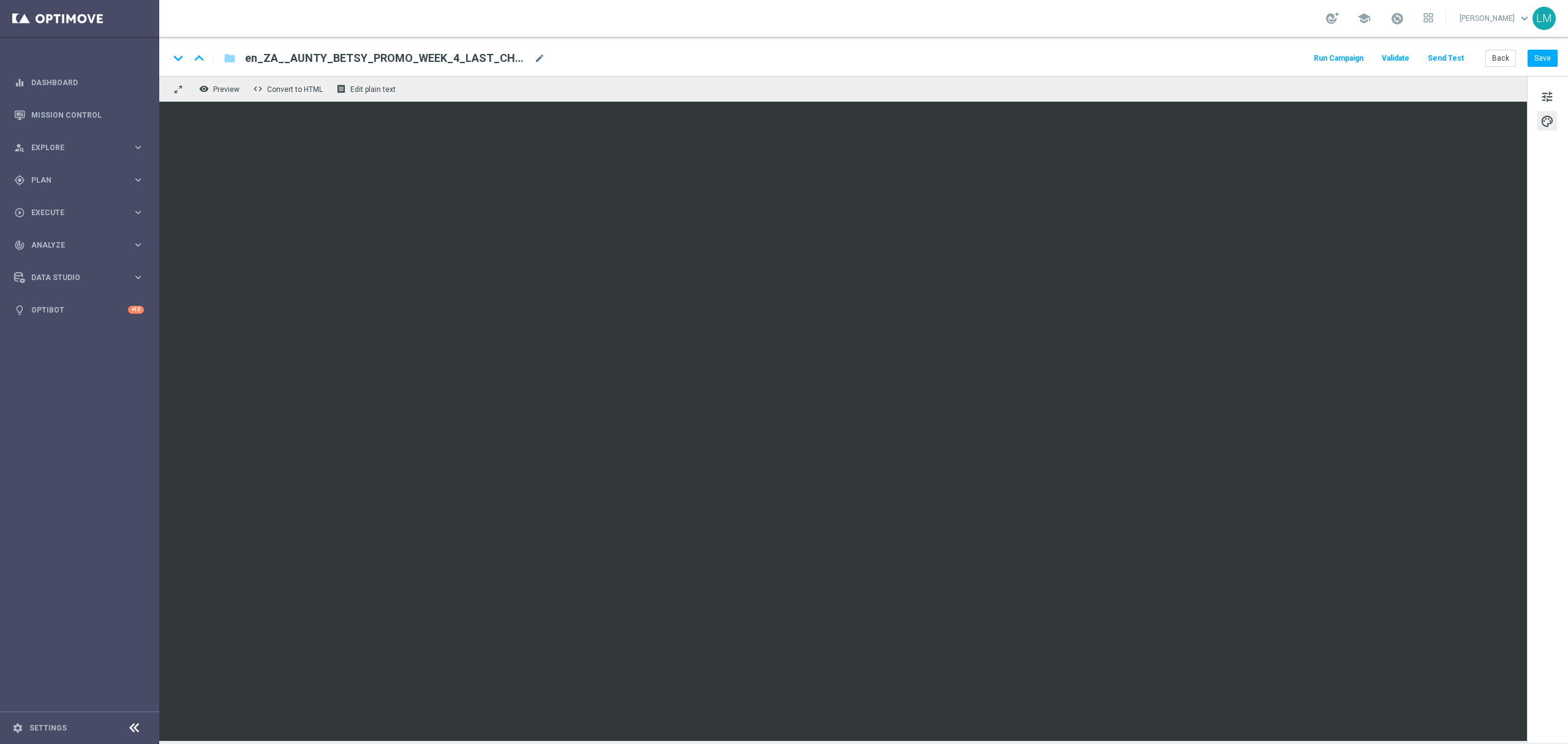
click at [1449, 56] on button "Send Test" at bounding box center [1445, 58] width 40 height 16
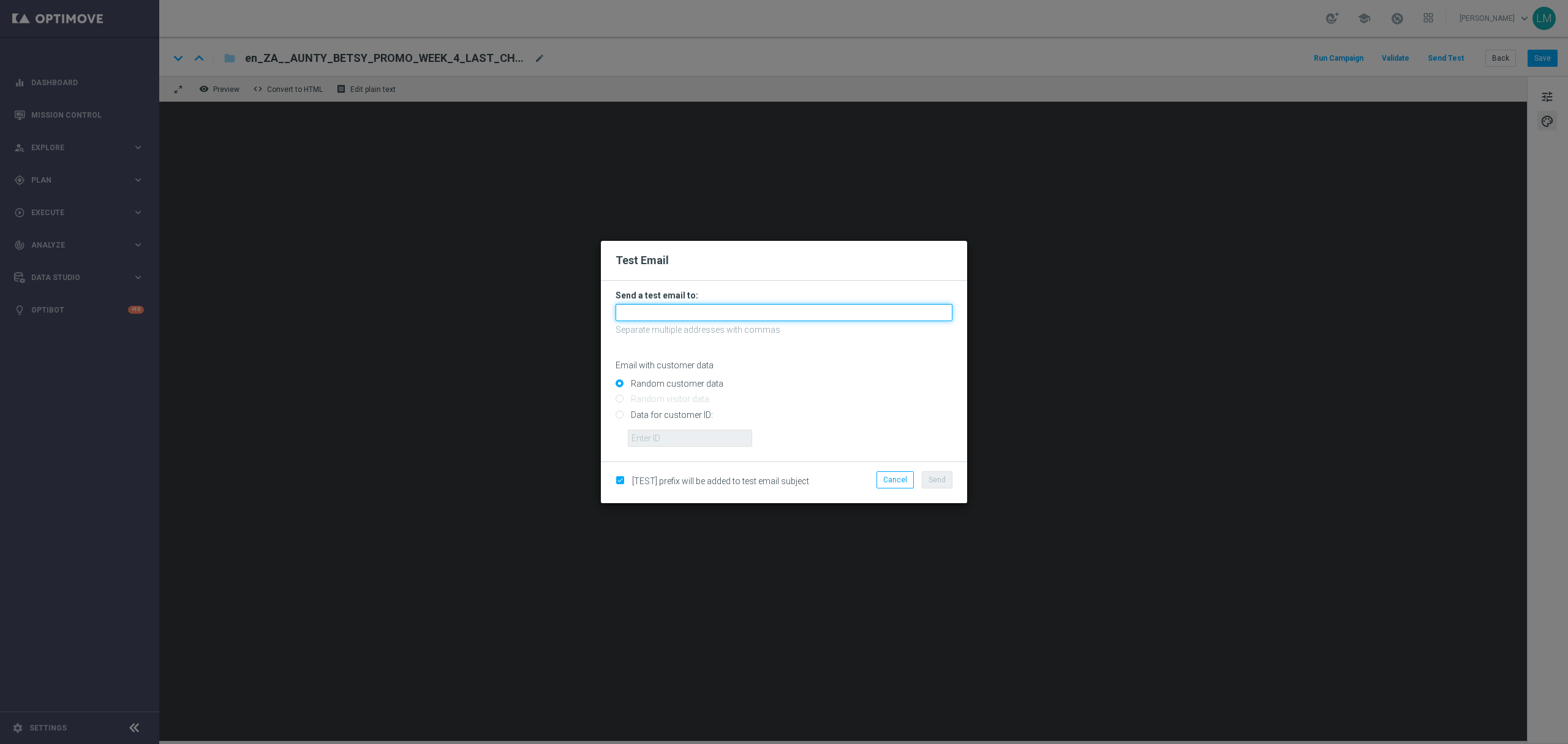
click at [689, 314] on input "text" at bounding box center [784, 312] width 337 height 17
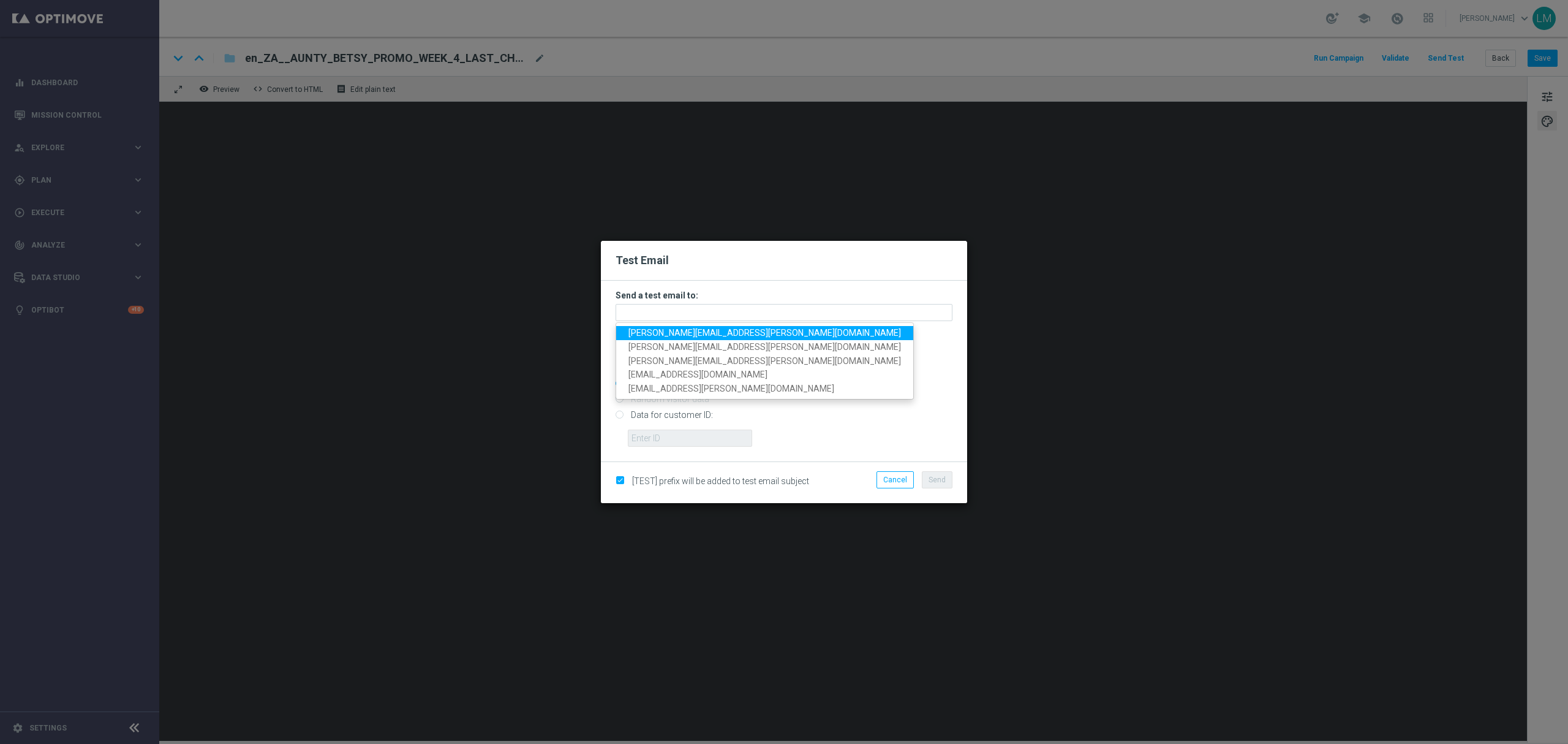
click at [689, 322] on ul "[PERSON_NAME][EMAIL_ADDRESS][PERSON_NAME][DOMAIN_NAME] [PERSON_NAME][EMAIL_ADDR…" at bounding box center [765, 361] width 299 height 77
click at [692, 315] on input "text" at bounding box center [784, 312] width 337 height 17
click at [701, 329] on span "[PERSON_NAME][EMAIL_ADDRESS][PERSON_NAME][DOMAIN_NAME]" at bounding box center [765, 333] width 273 height 10
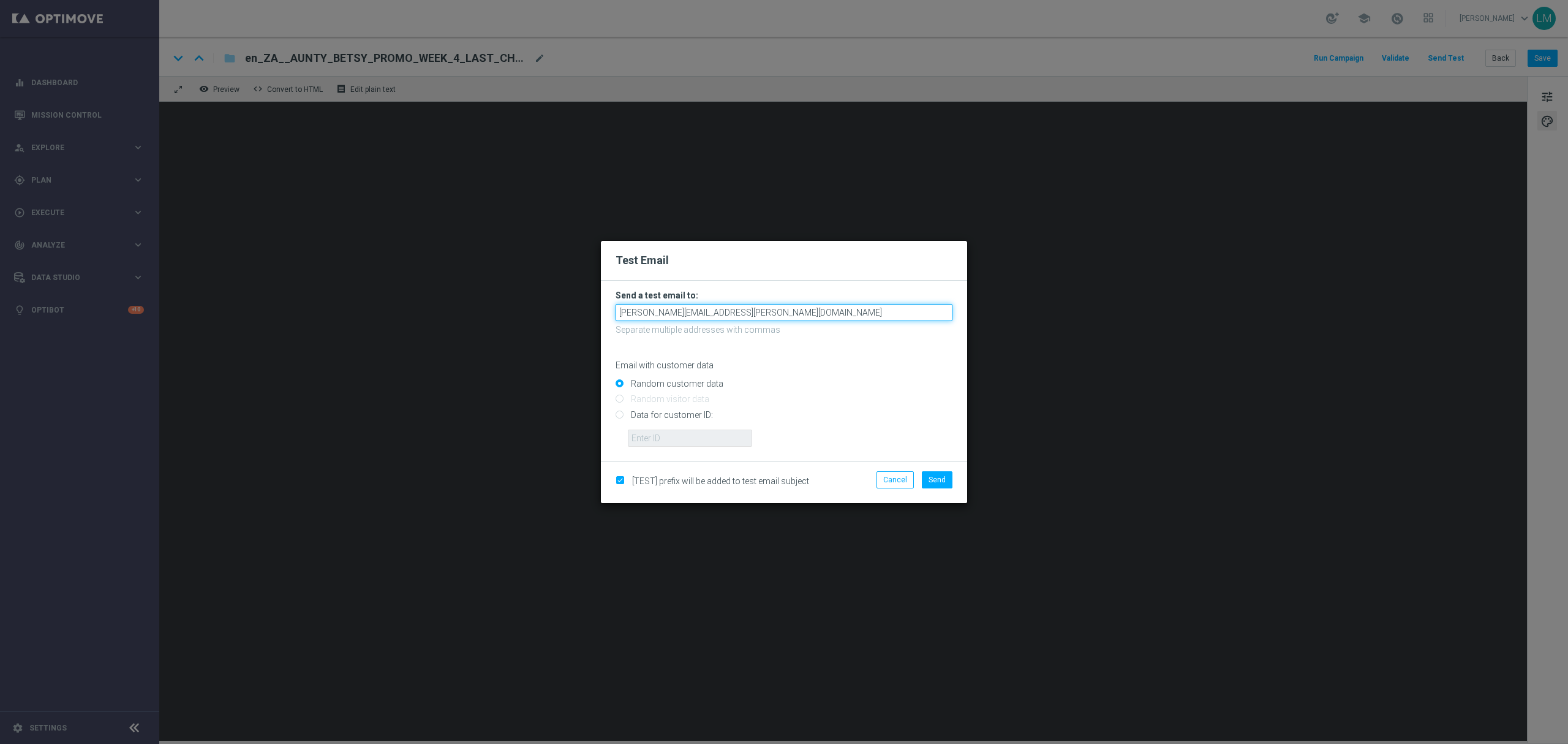
click at [754, 310] on input "[PERSON_NAME][EMAIL_ADDRESS][PERSON_NAME][DOMAIN_NAME]" at bounding box center [784, 312] width 337 height 17
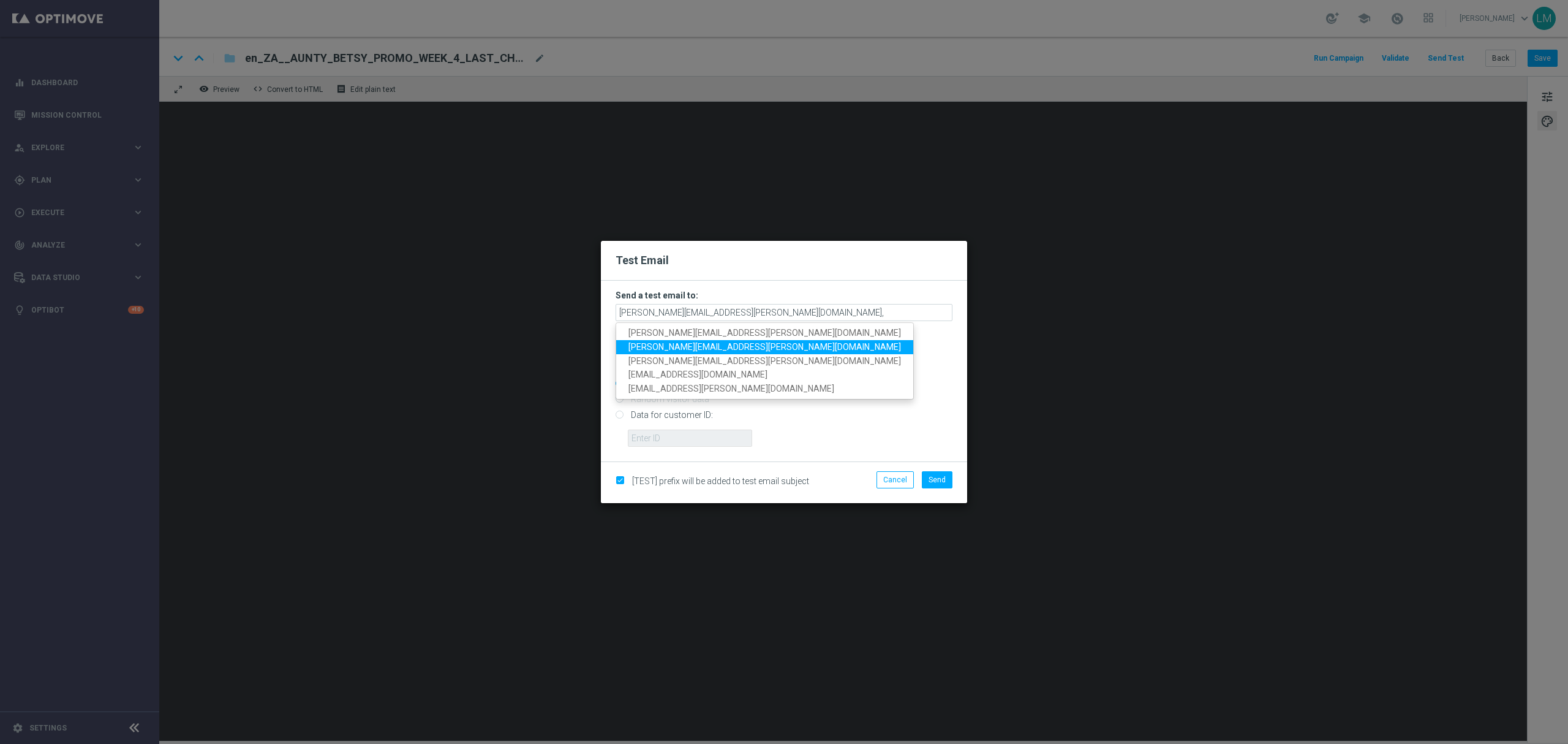
click at [711, 343] on span "[PERSON_NAME][EMAIL_ADDRESS][PERSON_NAME][DOMAIN_NAME]" at bounding box center [765, 346] width 273 height 10
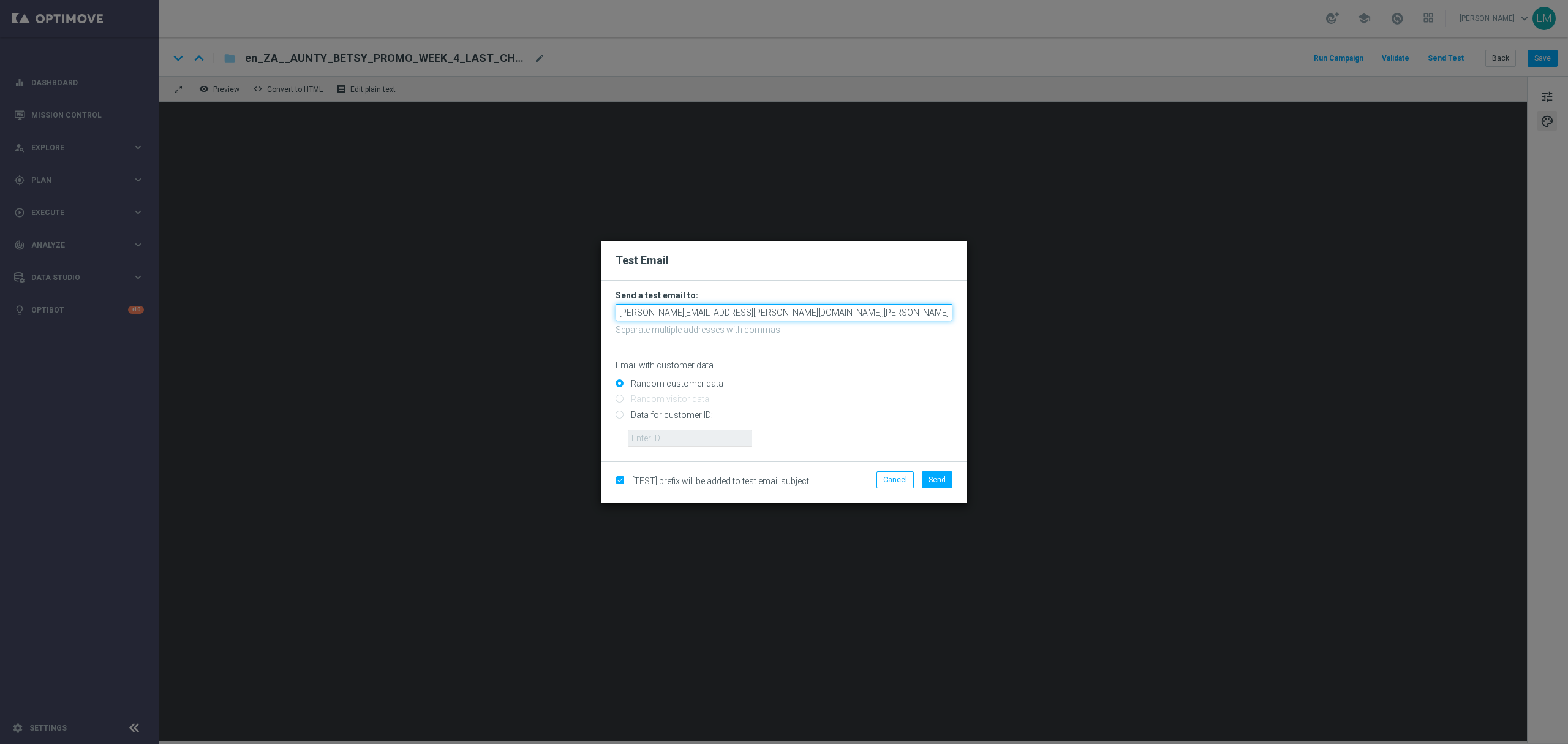
click at [870, 311] on input "[PERSON_NAME][EMAIL_ADDRESS][PERSON_NAME][DOMAIN_NAME],[PERSON_NAME][DOMAIN_NAM…" at bounding box center [784, 312] width 337 height 17
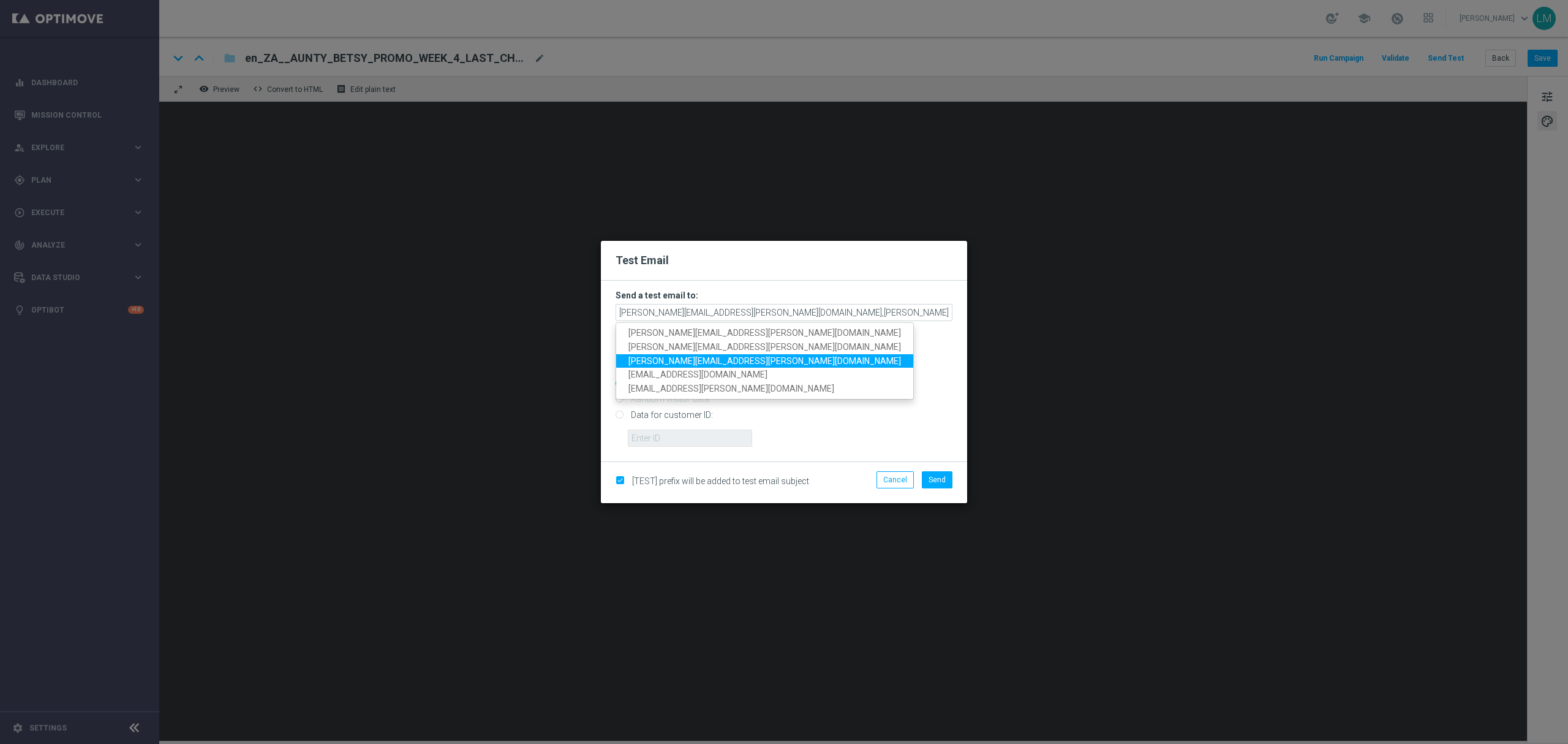
click at [692, 361] on span "[PERSON_NAME][EMAIL_ADDRESS][PERSON_NAME][DOMAIN_NAME]" at bounding box center [765, 360] width 273 height 10
type input "[PERSON_NAME][EMAIL_ADDRESS][PERSON_NAME][DOMAIN_NAME],[PERSON_NAME][DOMAIN_NAM…"
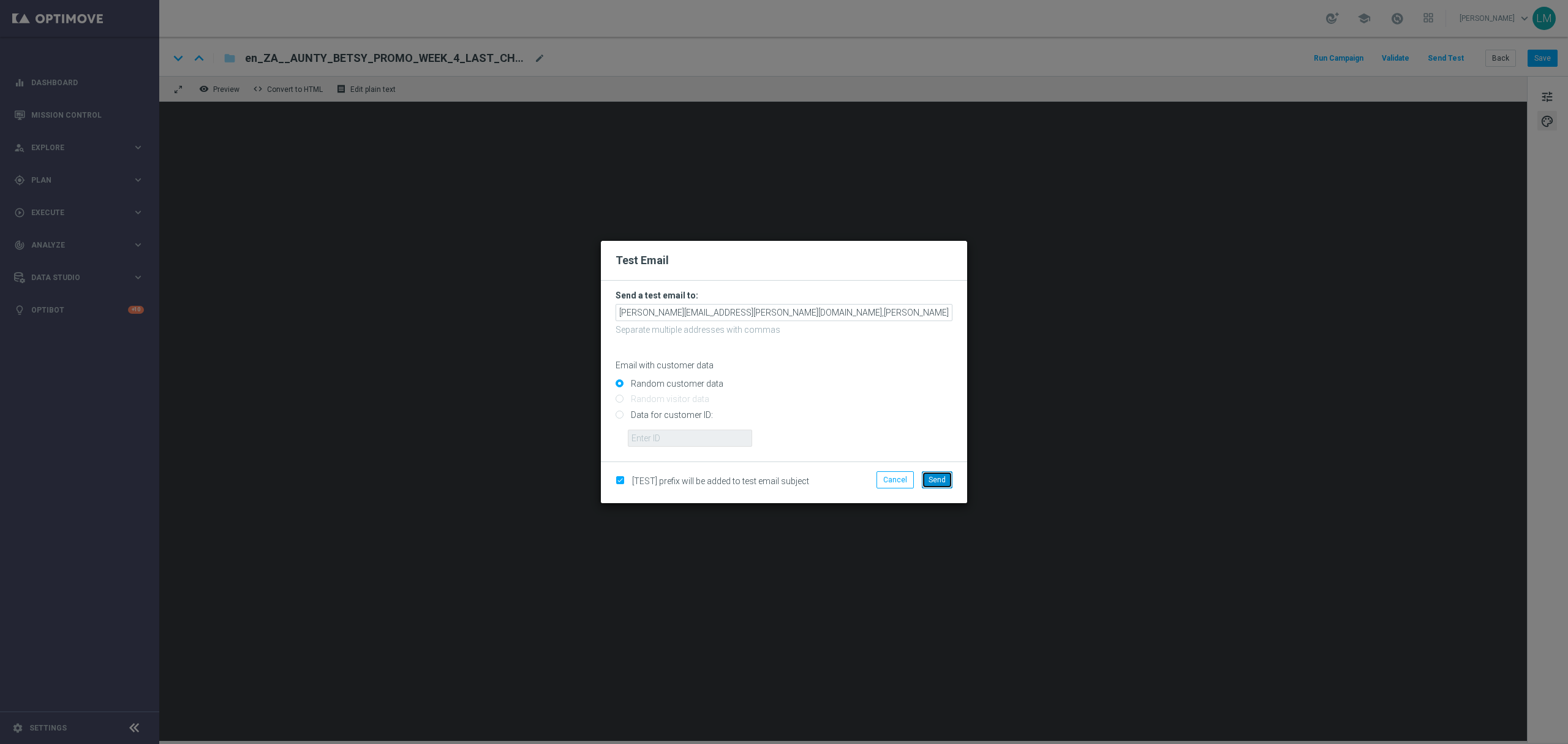
click at [923, 477] on button "Send" at bounding box center [937, 479] width 31 height 17
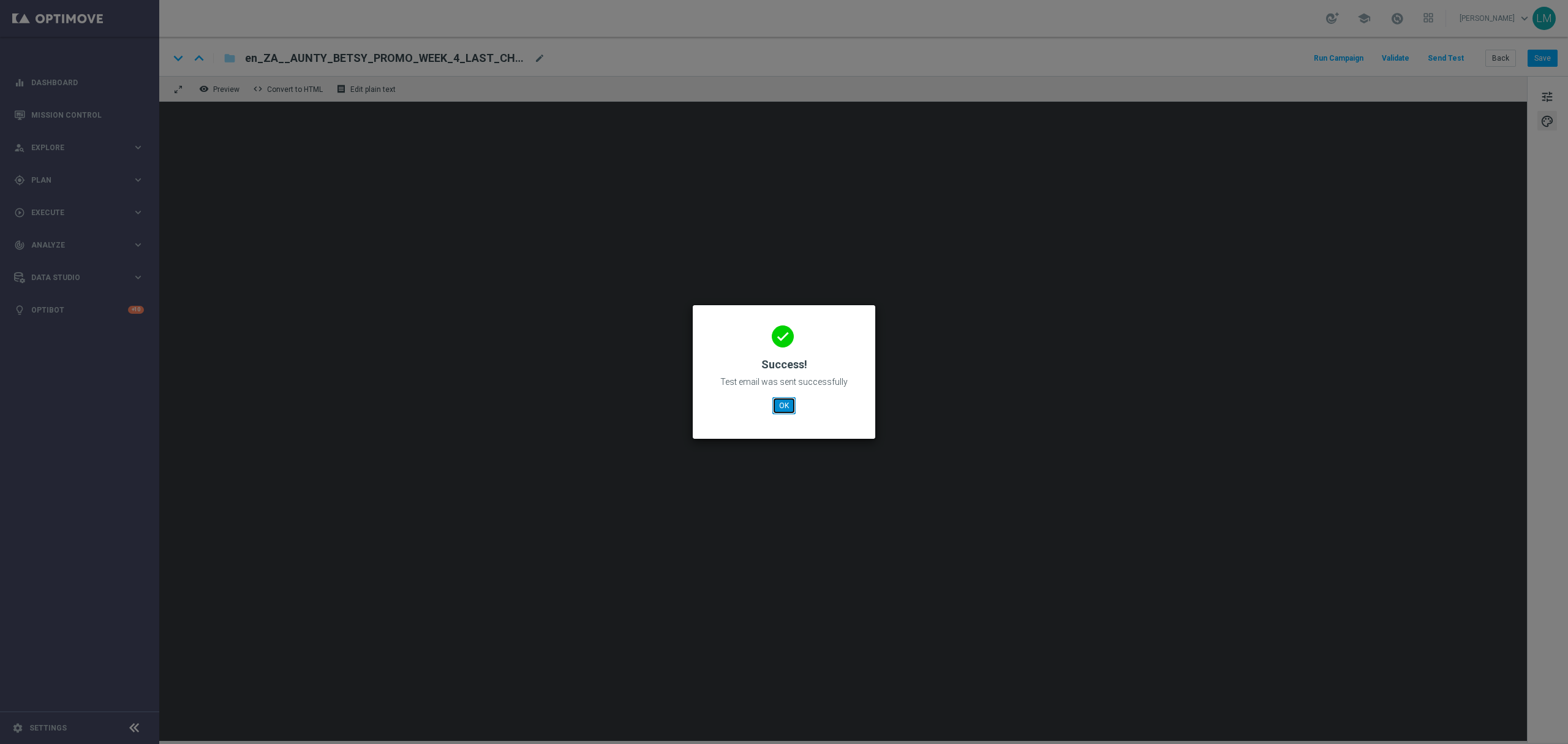
click at [792, 408] on button "OK" at bounding box center [784, 406] width 23 height 17
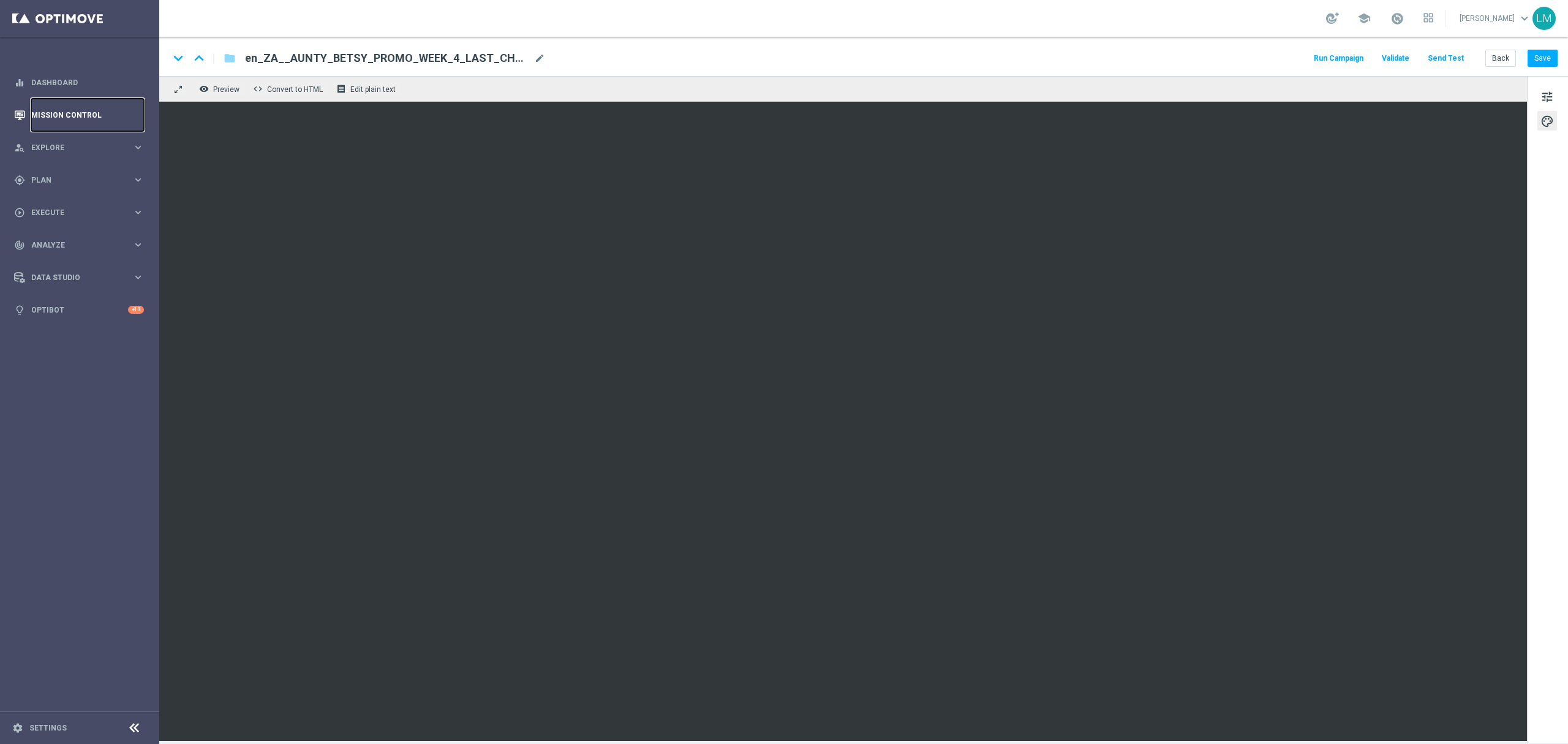
click at [94, 116] on link "Mission Control" at bounding box center [87, 115] width 113 height 33
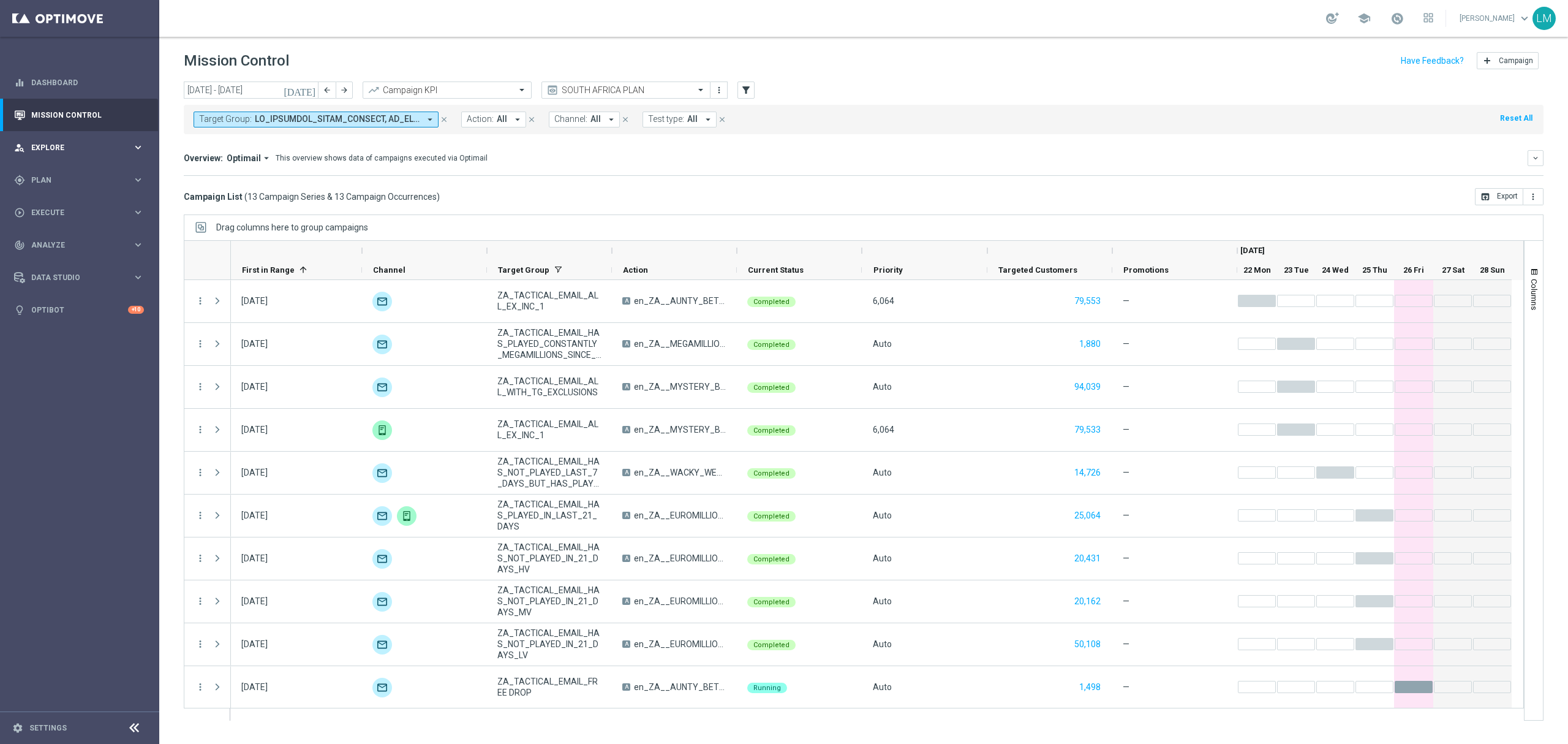
click at [65, 150] on span "Explore" at bounding box center [81, 147] width 101 height 7
click at [67, 171] on link "Customer Explorer" at bounding box center [80, 172] width 96 height 10
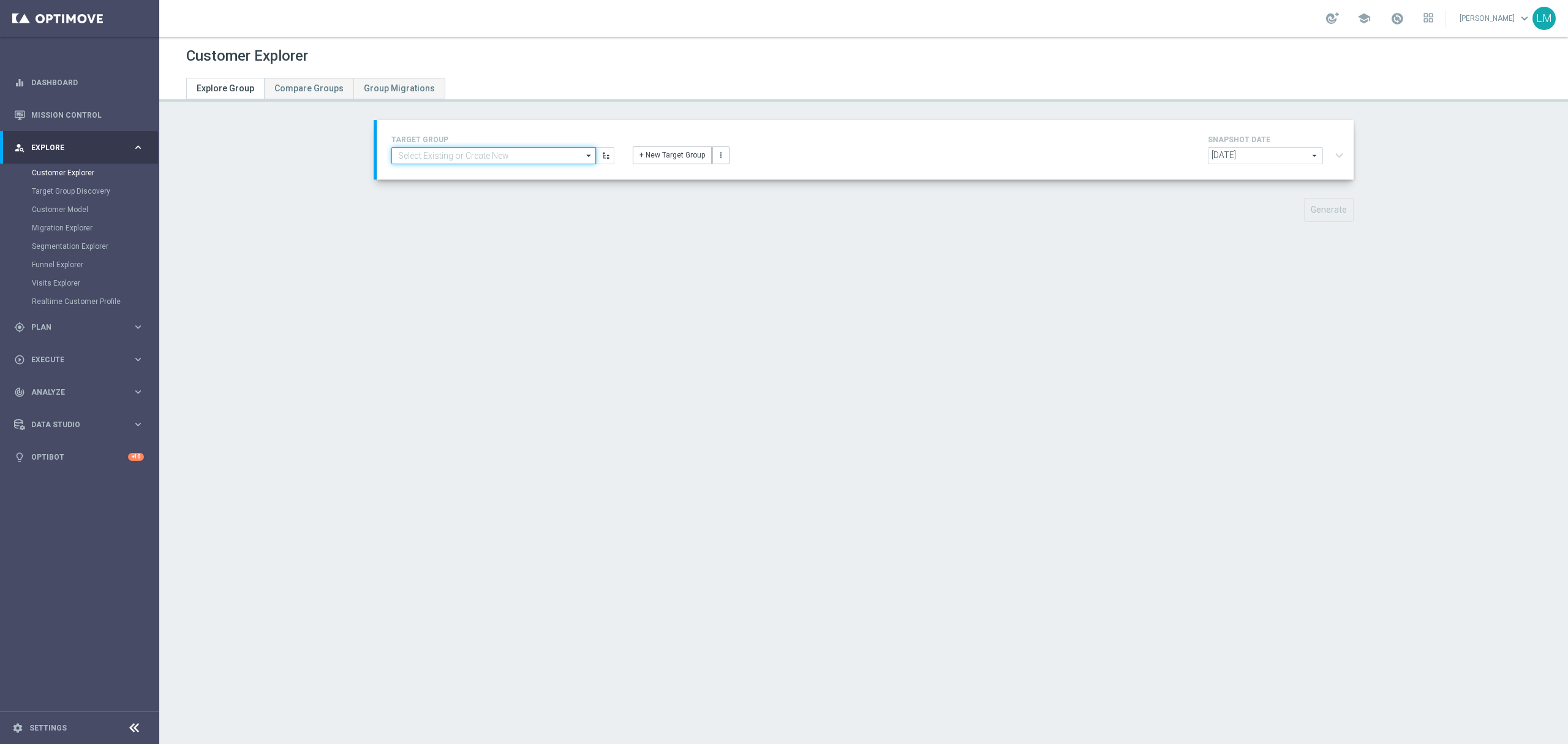
click at [496, 153] on input at bounding box center [494, 155] width 205 height 17
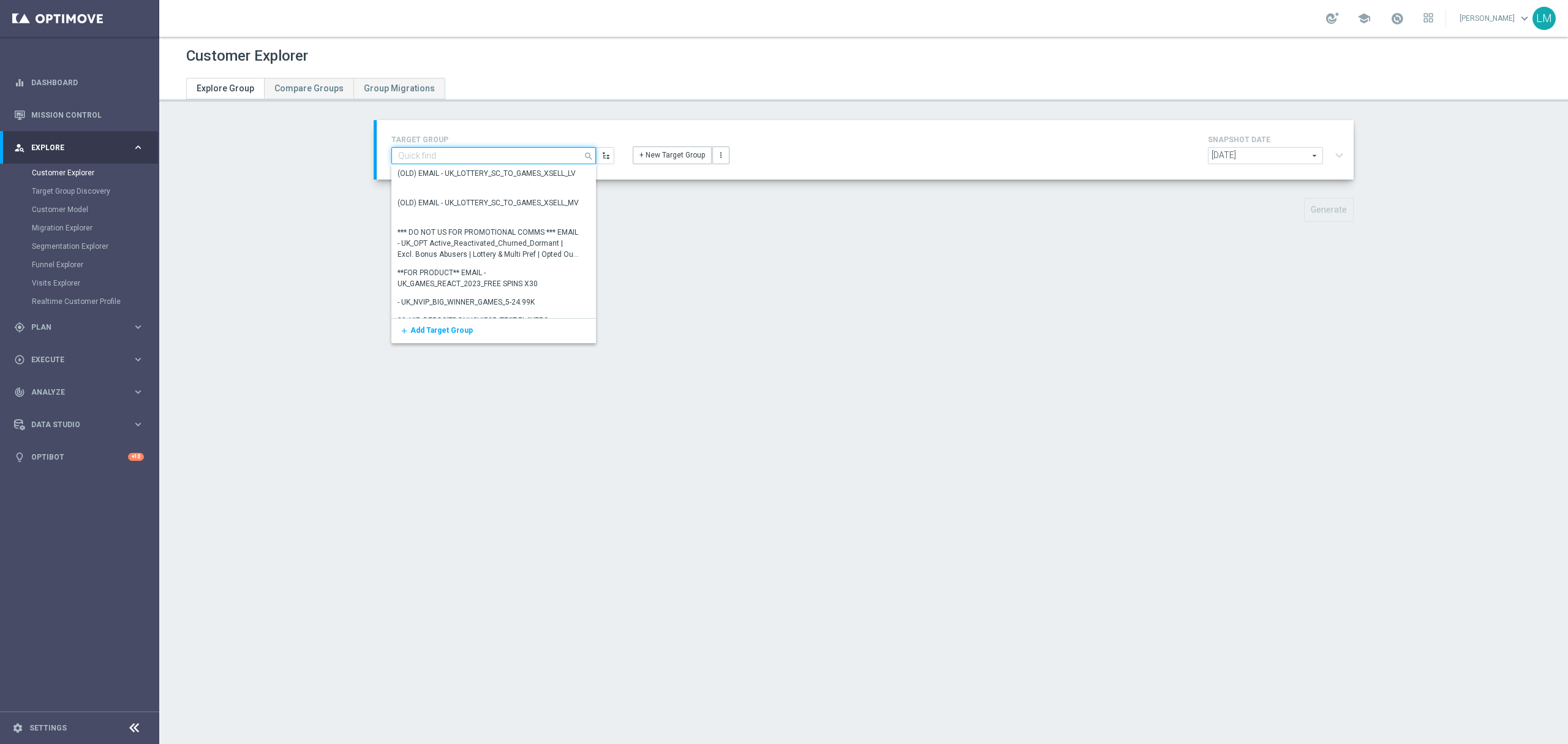
paste input "ZA25_EMSD_S7S_FS_AP_WK39"
type input "ZA25_EMSD_S7S_FS_AP_WK39"
paste input "ZA25_EMSD_S7S_FSRH_WK39"
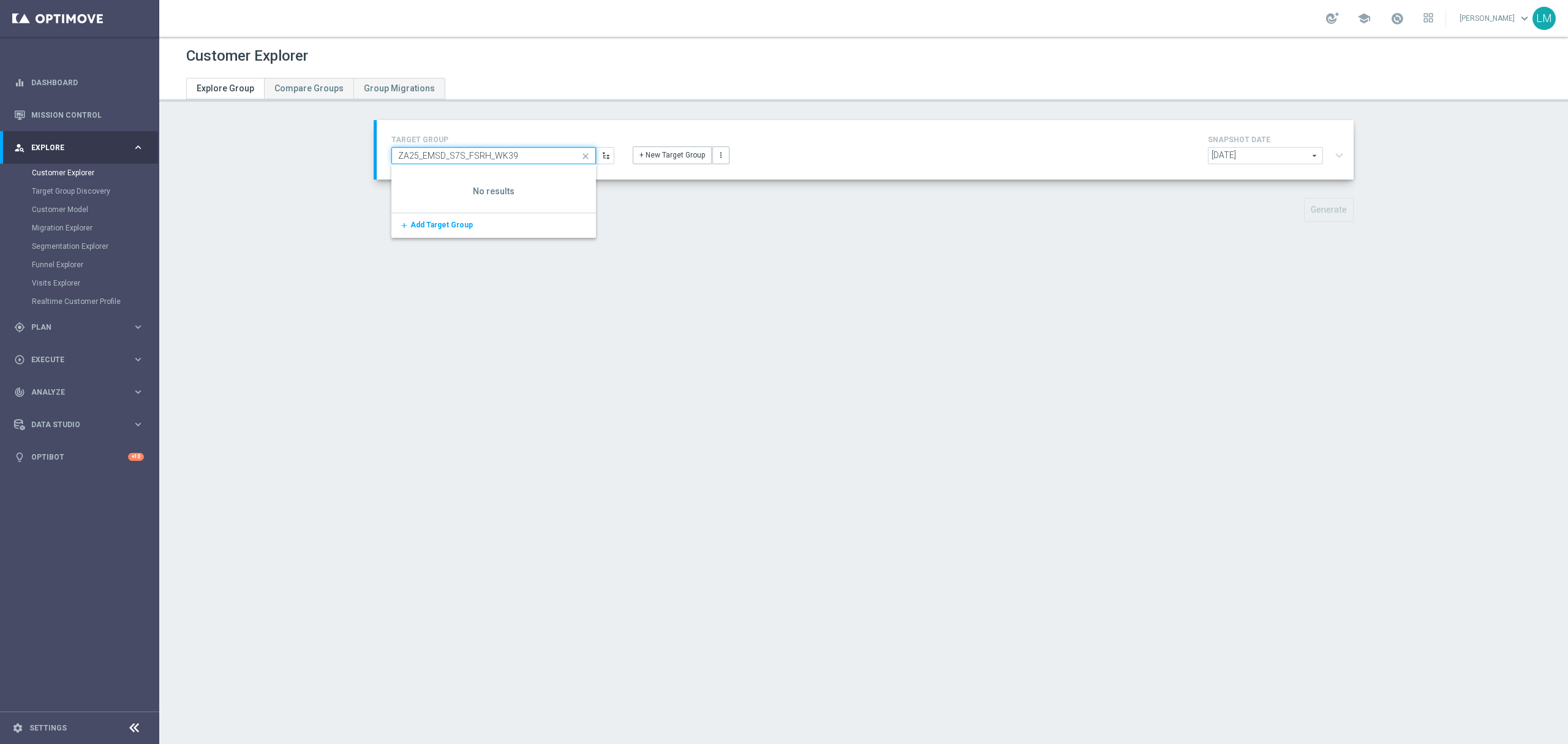
type input "ZA25_EMSD_S7S_FSRH_WK39"
drag, startPoint x: 490, startPoint y: 167, endPoint x: 483, endPoint y: 174, distance: 9.9
click at [486, 171] on div at bounding box center [494, 188] width 205 height 48
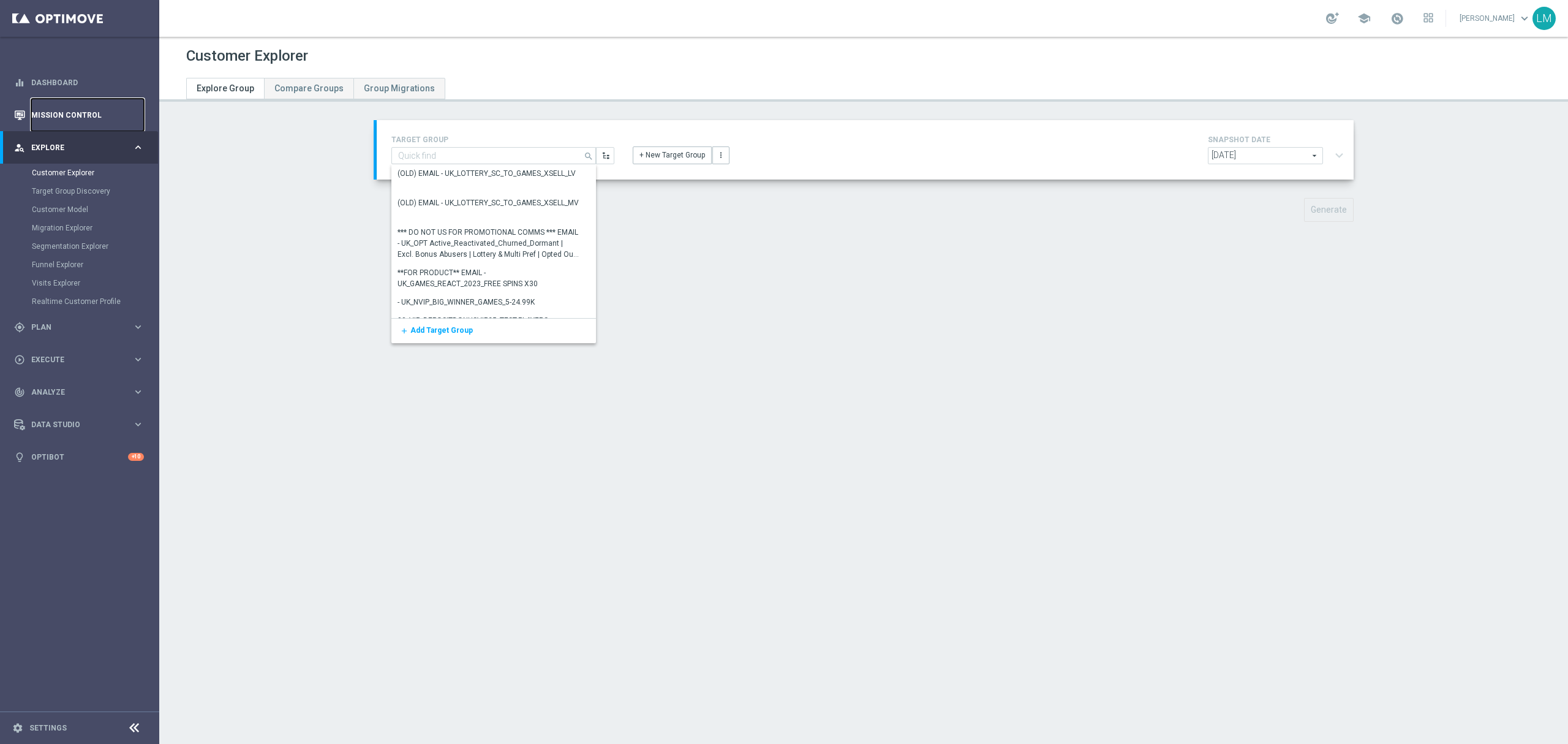
click at [76, 126] on link "Mission Control" at bounding box center [87, 115] width 113 height 33
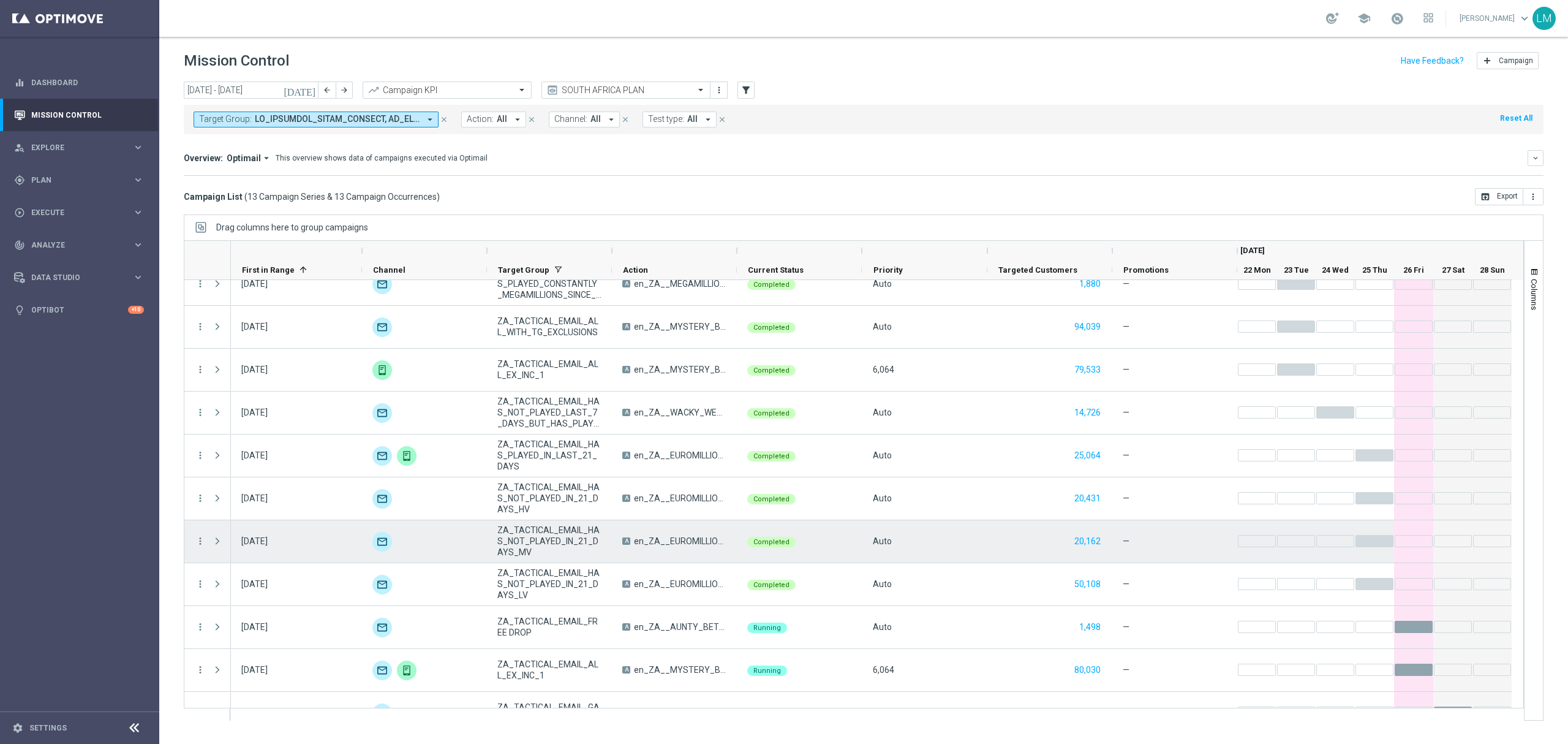
scroll to position [130, 0]
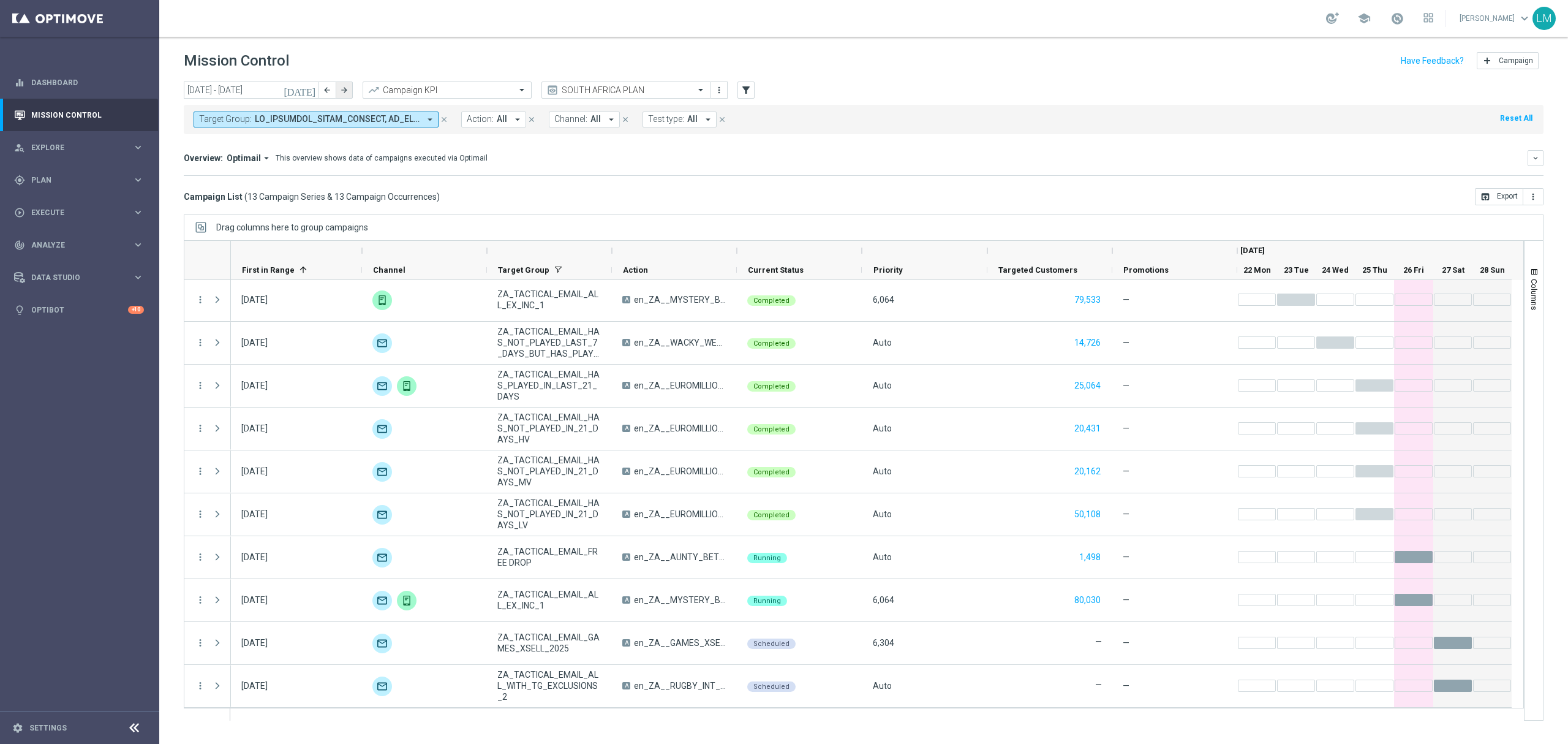
click at [343, 89] on icon "arrow_forward" at bounding box center [344, 90] width 8 height 8
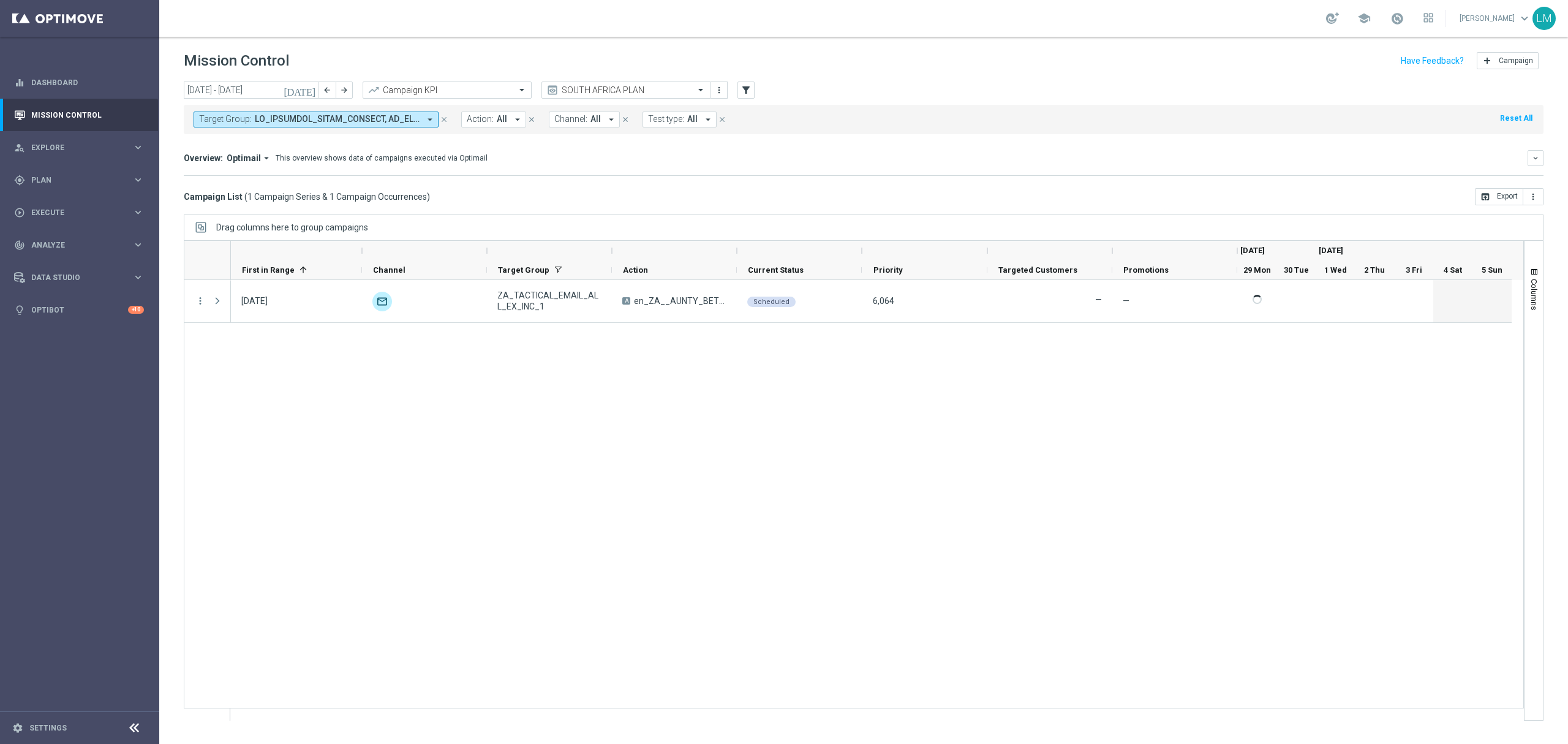
scroll to position [0, 0]
click at [321, 89] on button "arrow_back" at bounding box center [327, 90] width 17 height 17
type input "[DATE] - [DATE]"
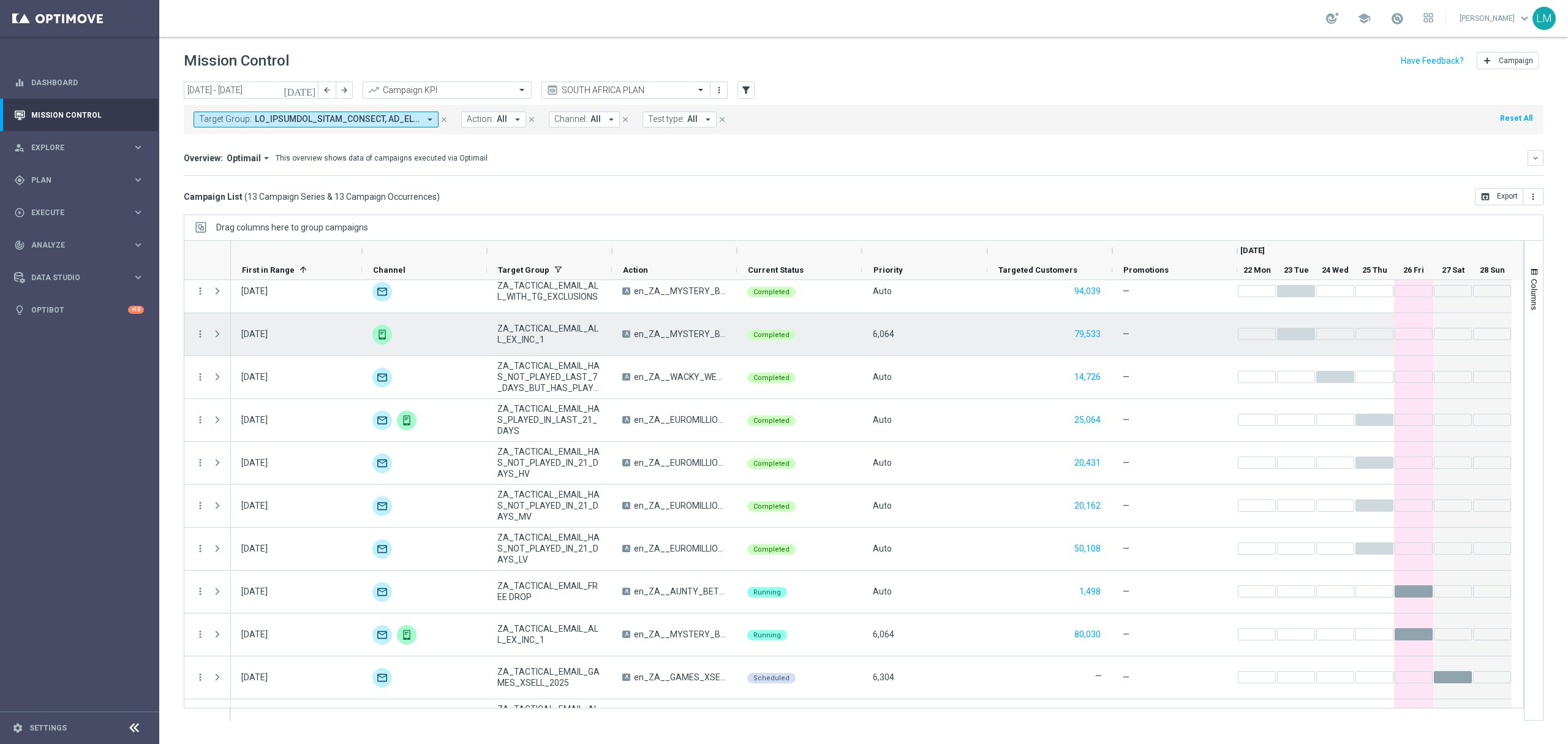
scroll to position [130, 0]
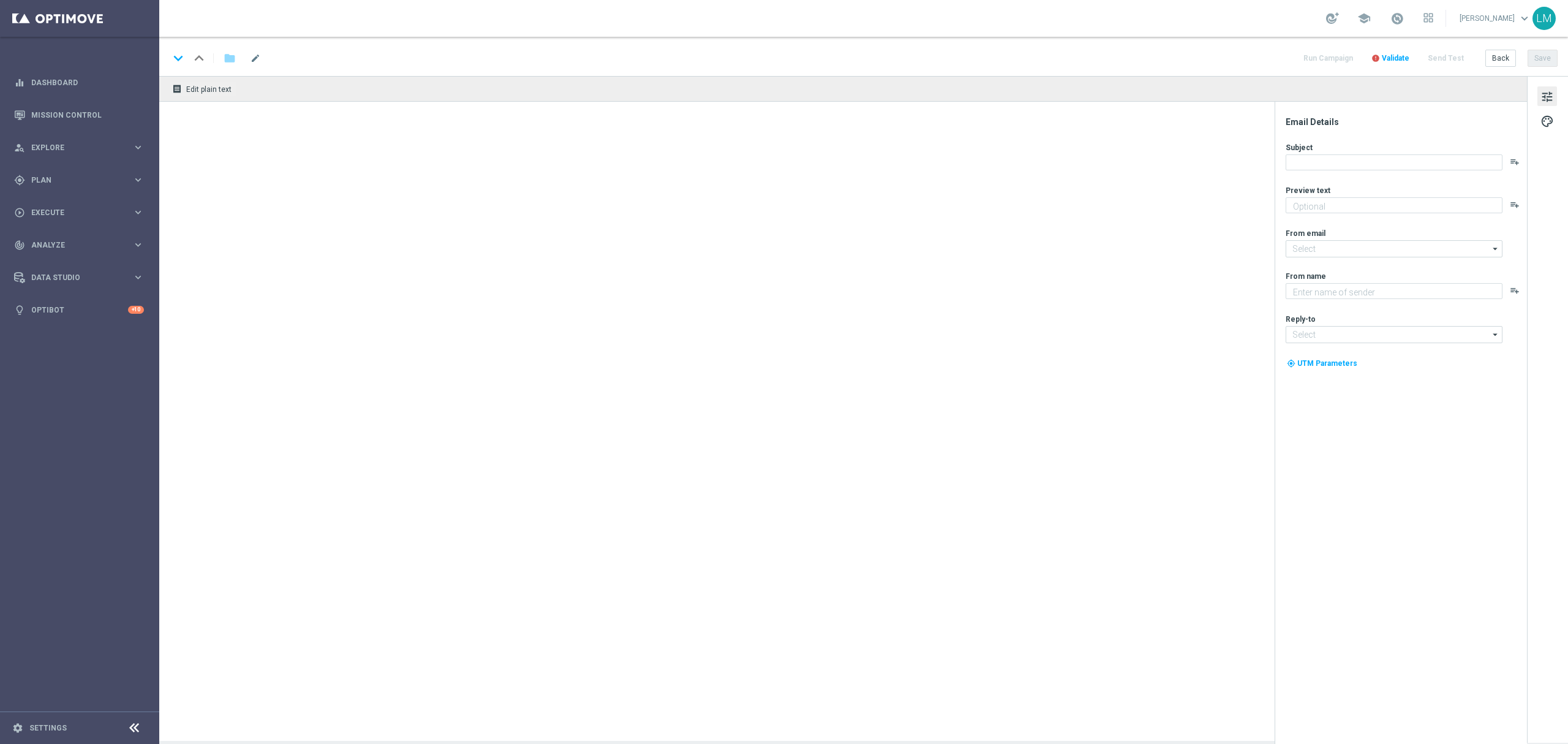
type textarea "Aunty Betsy's offers are changing..."
type input "[EMAIL_ADDRESS][DOMAIN_NAME]"
type textarea "Lottoland"
type input "[EMAIL_ADDRESS][DOMAIN_NAME]"
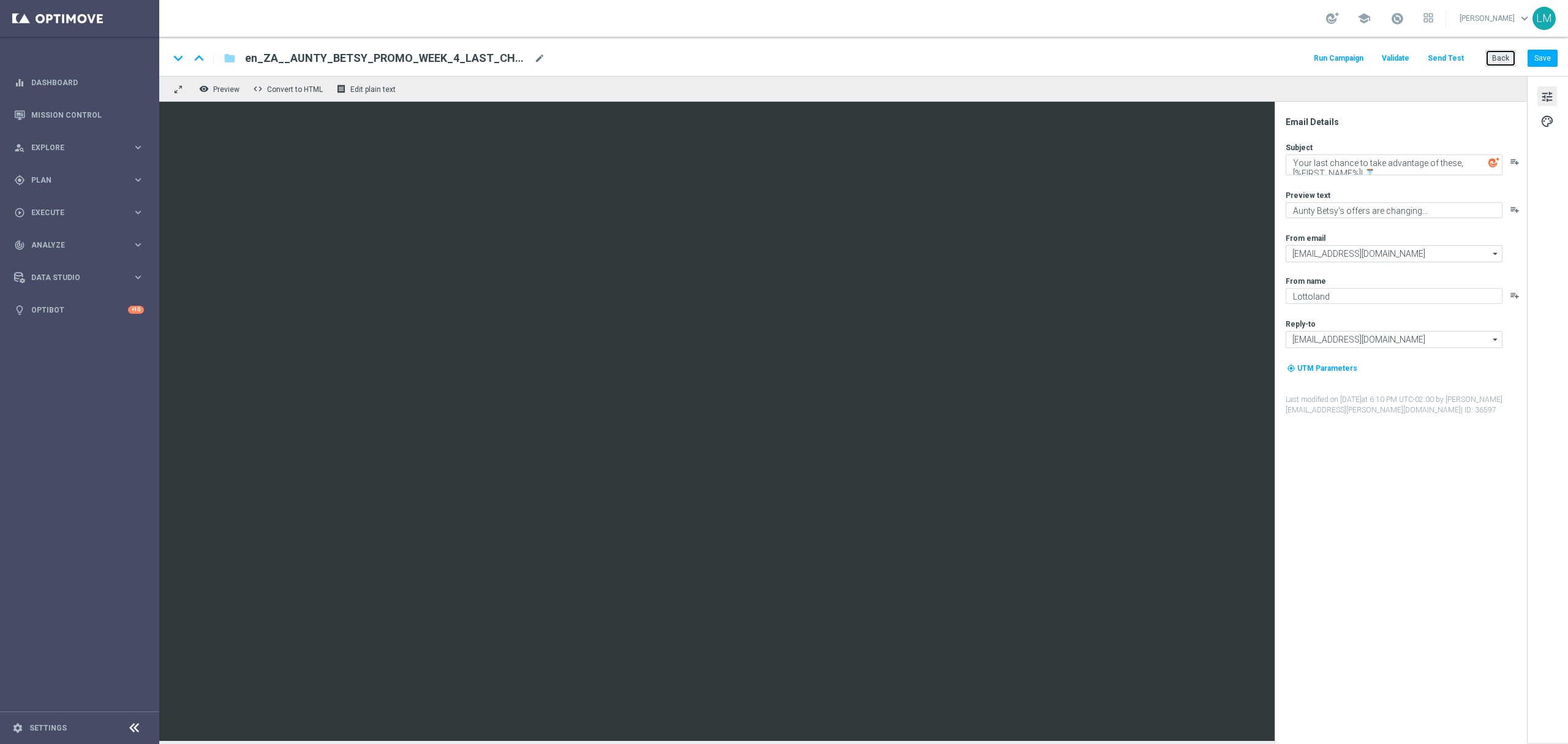
click at [1497, 50] on button "Back" at bounding box center [1500, 58] width 31 height 17
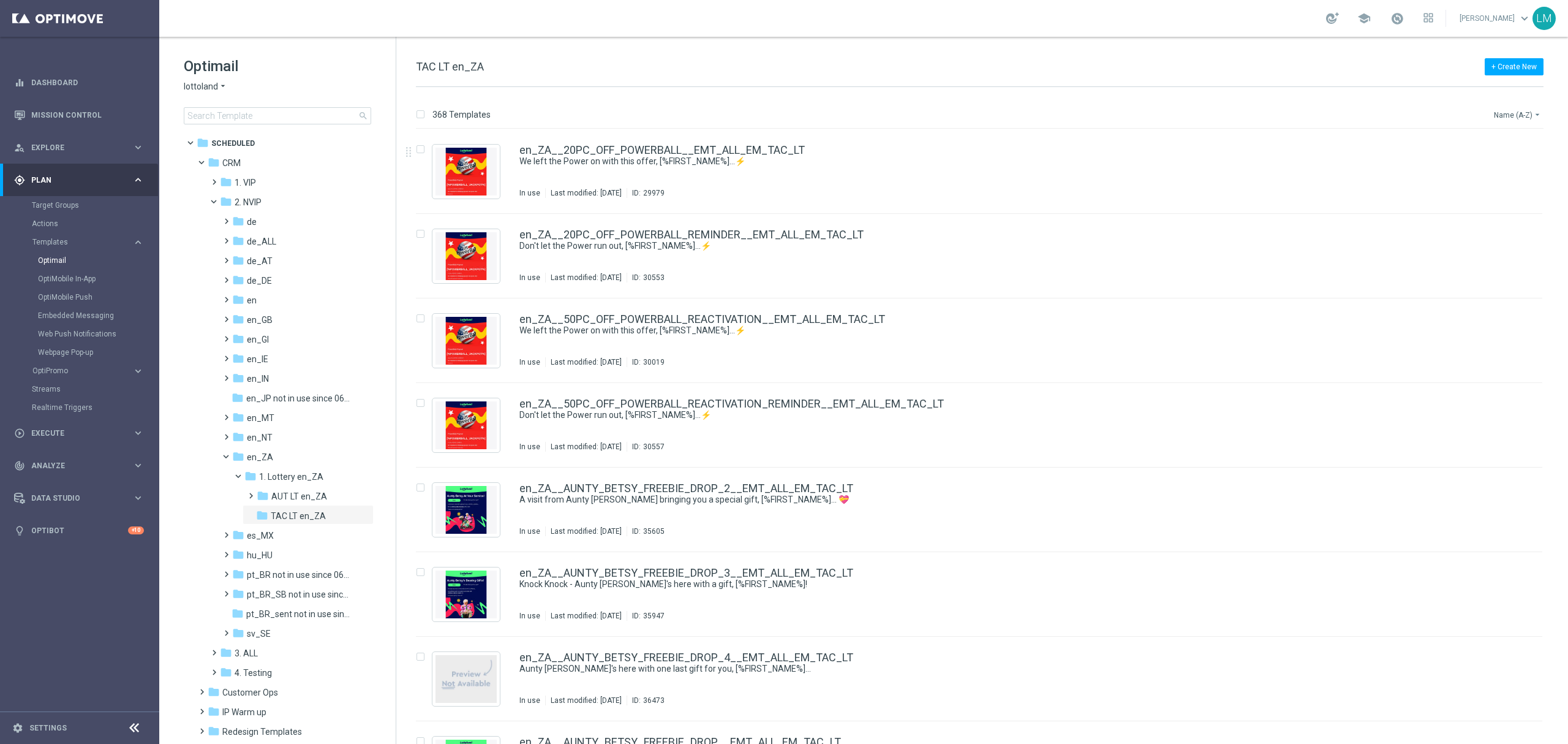
click at [1523, 116] on button "Name (A-Z) arrow_drop_down" at bounding box center [1518, 114] width 51 height 15
click at [1515, 166] on span "Date Modified (Newest)" at bounding box center [1496, 170] width 82 height 8
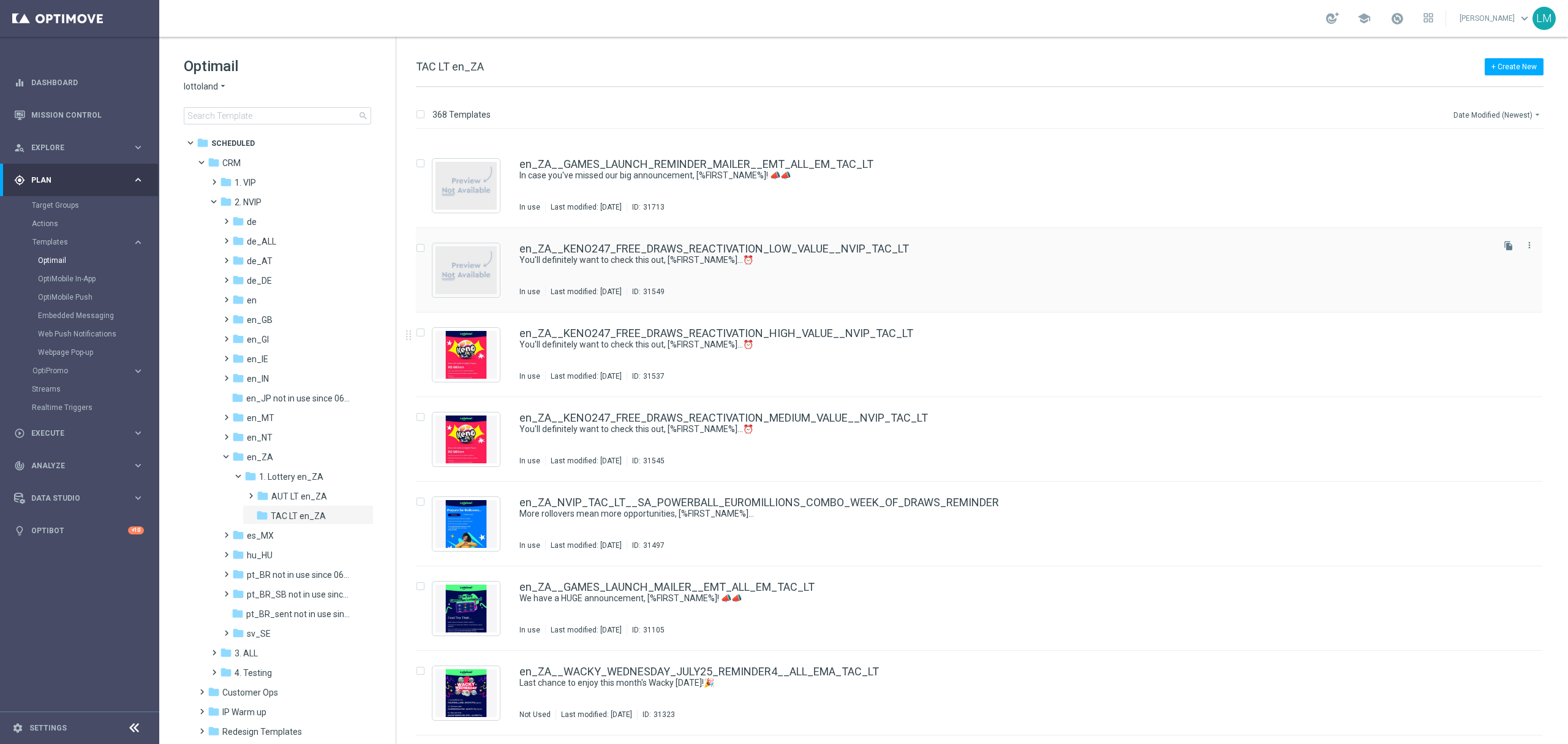
scroll to position [4403, 0]
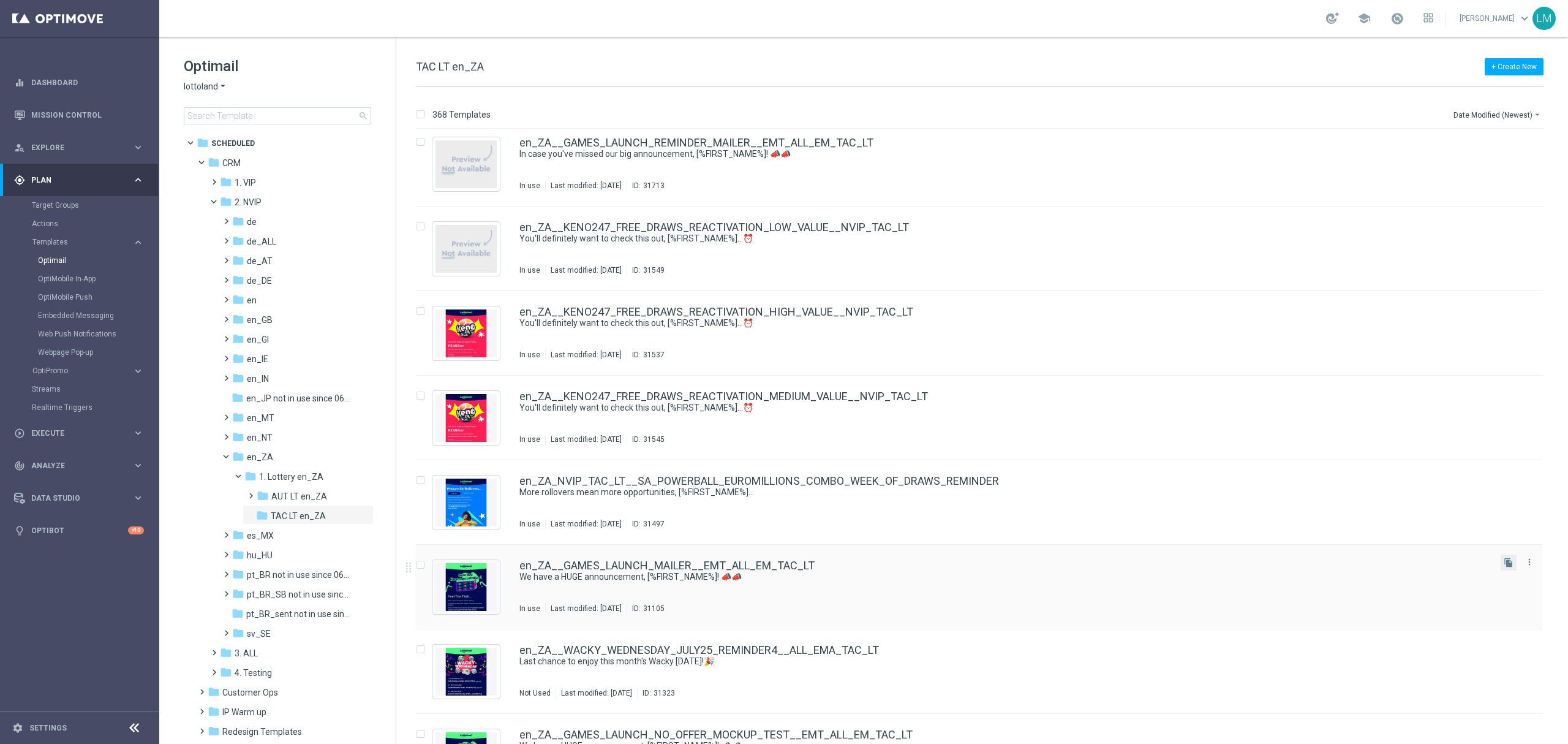
click at [1507, 567] on button "file_copy" at bounding box center [1509, 562] width 16 height 16
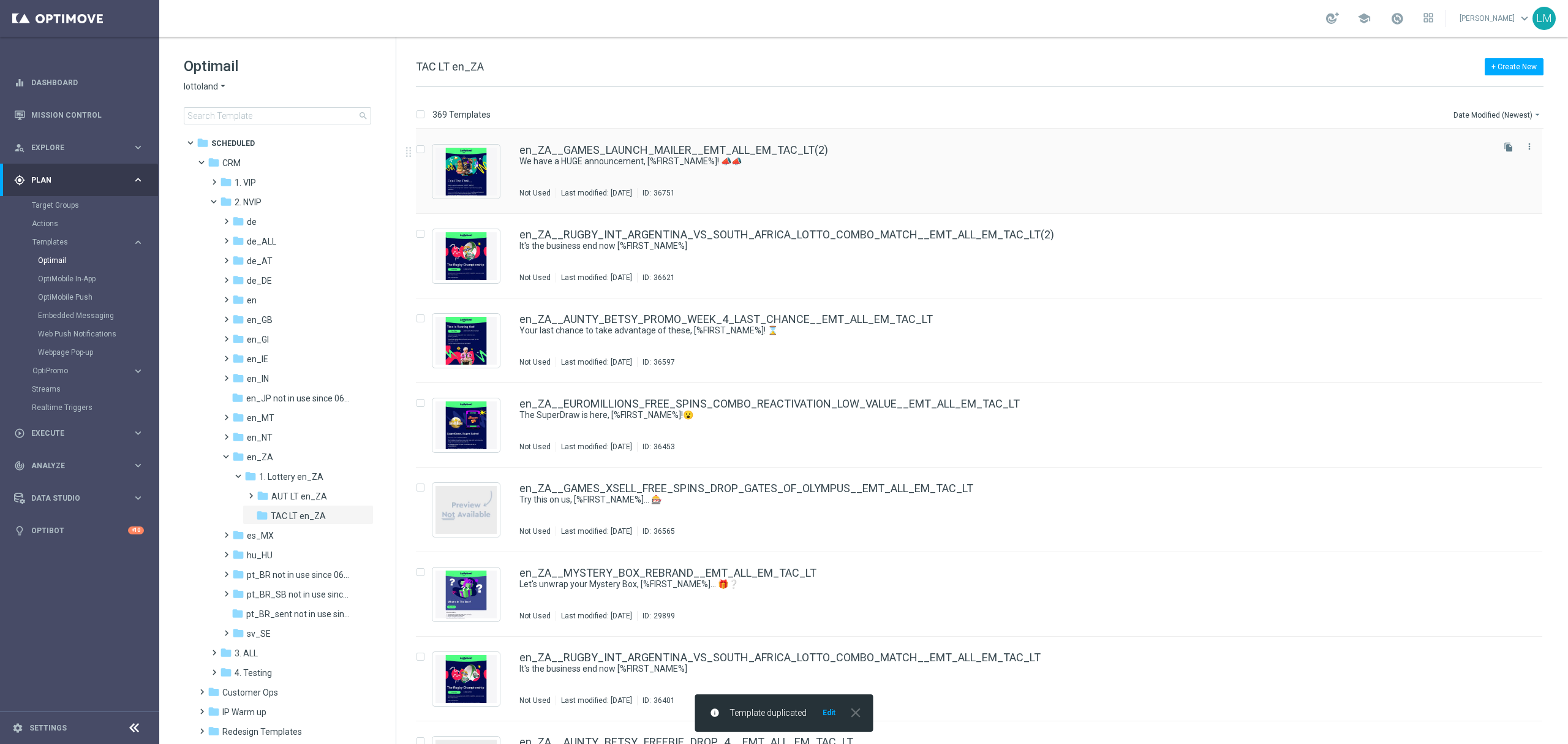
click at [805, 143] on div "en_ZA__GAMES_LAUNCH_MAILER__EMT_ALL_EM_TAC_LT(2) We have a HUGE announcement, […" at bounding box center [979, 171] width 1127 height 85
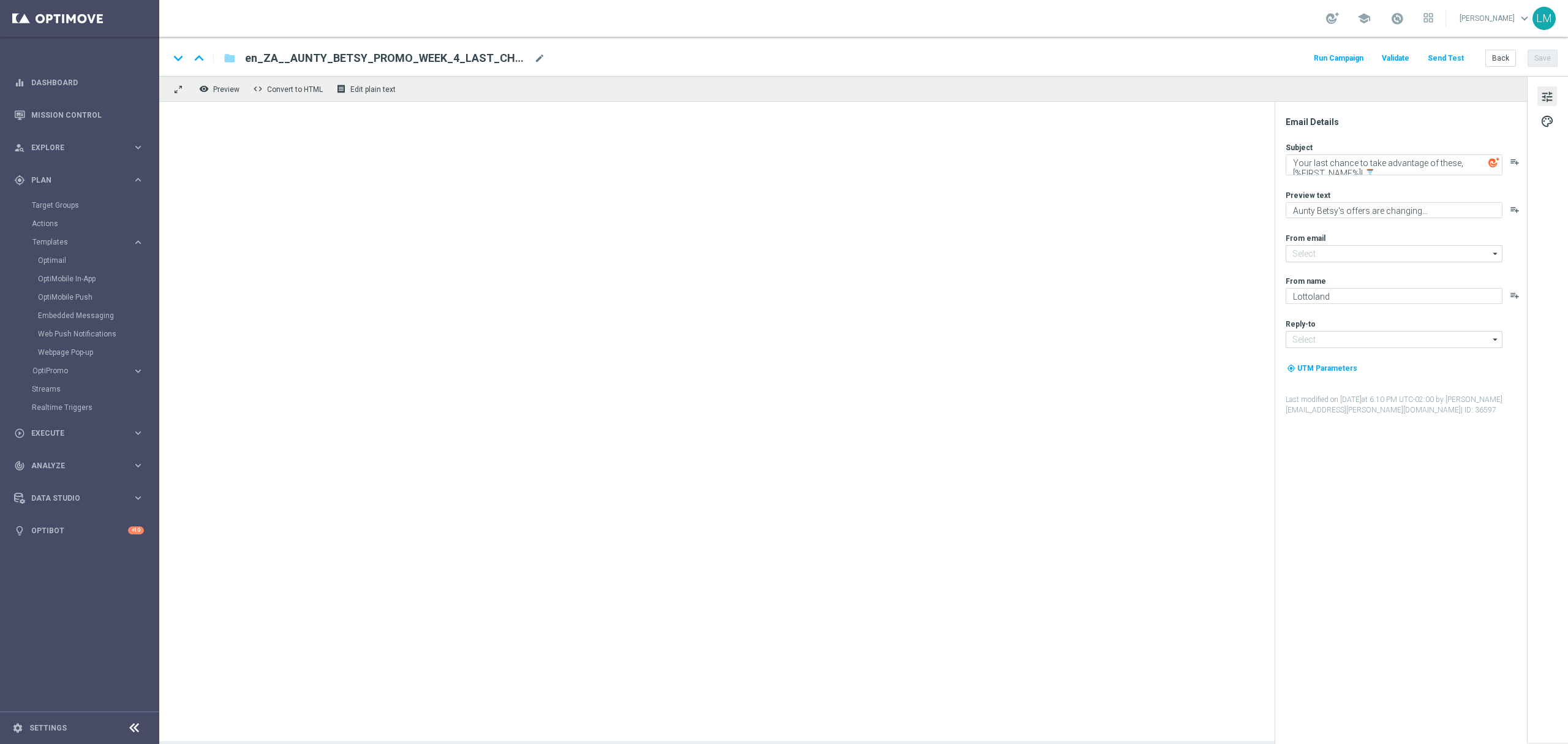
type input "[EMAIL_ADDRESS][DOMAIN_NAME]"
type textarea "We have a HUGE announcement, [%FIRST_NAME%]! 📣📣"
type textarea "We're so excited!"
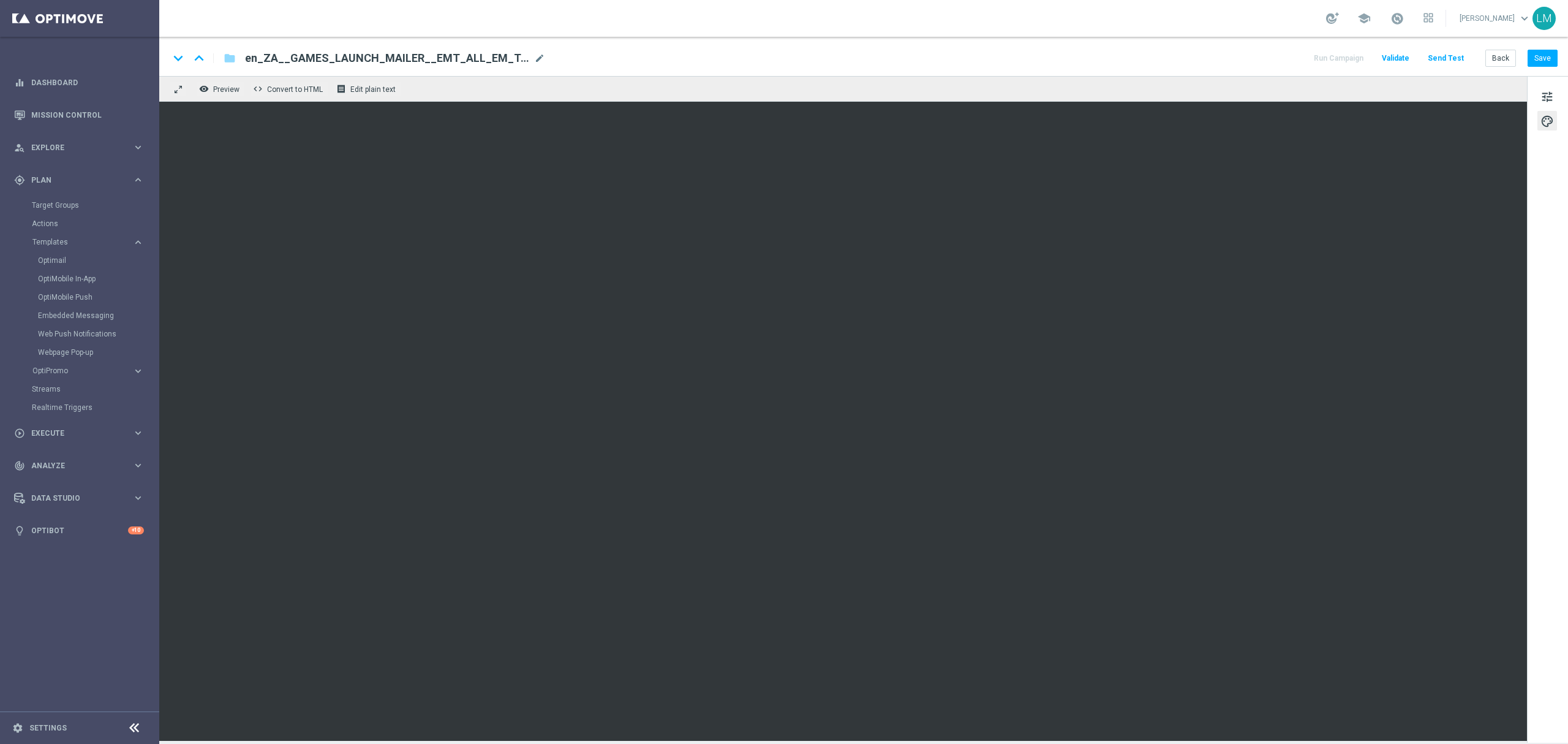
click at [546, 50] on div "keyboard_arrow_down keyboard_arrow_up folder en_ZA__GAMES_LAUNCH_MAILER__EMT_AL…" at bounding box center [863, 58] width 1389 height 16
click at [544, 57] on span "mode_edit" at bounding box center [539, 58] width 11 height 11
paste input "NEW_GAMES_LAUNCH_MAILER__EMT_ALL_EM_TAC_LT"
click at [544, 57] on input "en_ZA__NEW_GAMES_LAUNCH_MAILER__EMT_ALL_EM_TAC_LT" at bounding box center [397, 58] width 304 height 16
type input "en_ZA__NEW_GAMES_LAUNCH_MAILER__EMT_ALL_EM_TAC_LT"
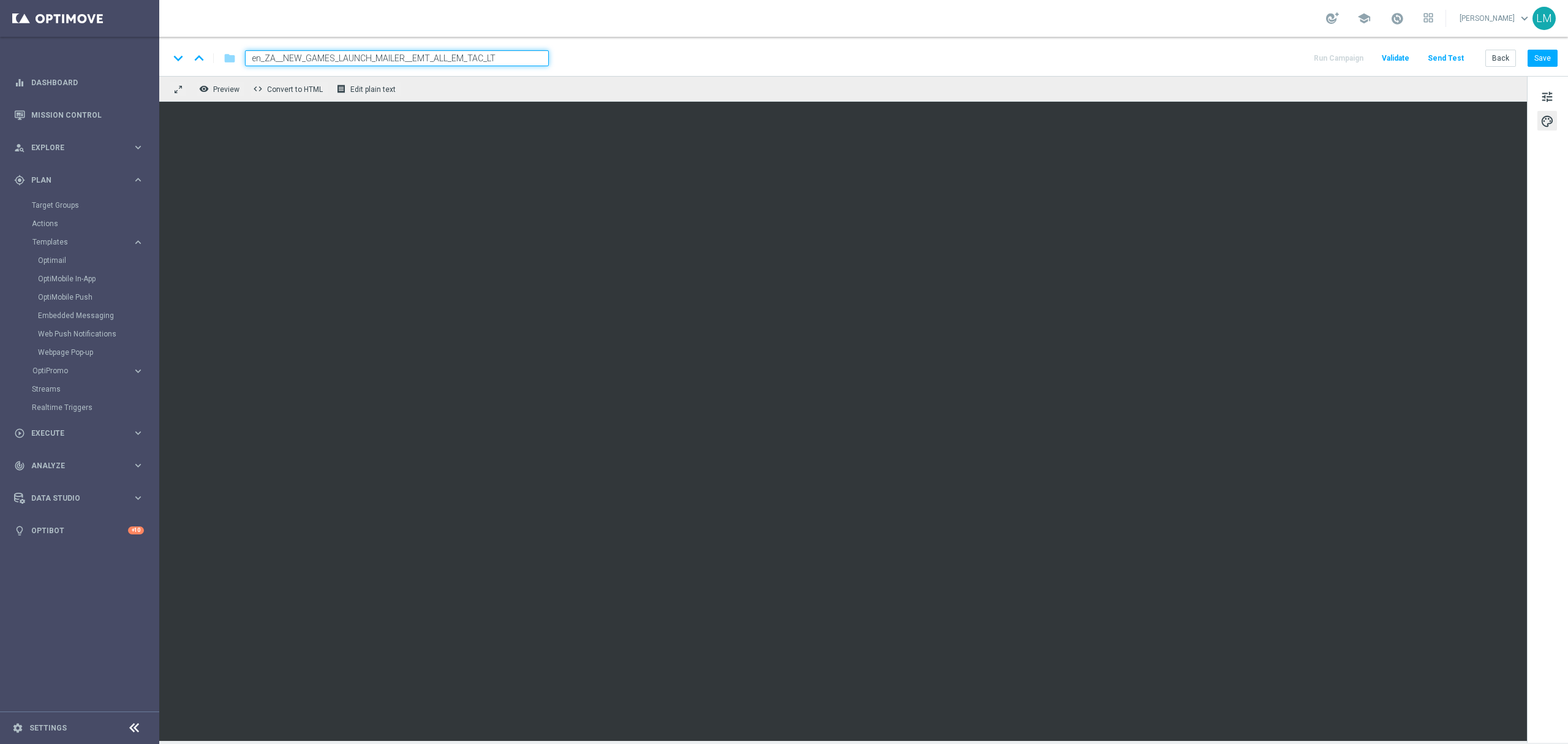
click at [521, 48] on div "keyboard_arrow_down keyboard_arrow_up folder en_ZA__NEW_GAMES_LAUNCH_MAILER__EM…" at bounding box center [863, 56] width 1409 height 39
click at [496, 87] on div "remove_red_eye Preview code Convert to HTML receipt Edit plain text" at bounding box center [843, 88] width 1368 height 25
click at [512, 59] on input "en_ZA__NEW_GAMES_LAUNCH_MAILER__EMT_ALL_EM_TAC_LT" at bounding box center [397, 58] width 304 height 16
click at [505, 99] on div "remove_red_eye Preview code Convert to HTML receipt Edit plain text" at bounding box center [843, 88] width 1368 height 25
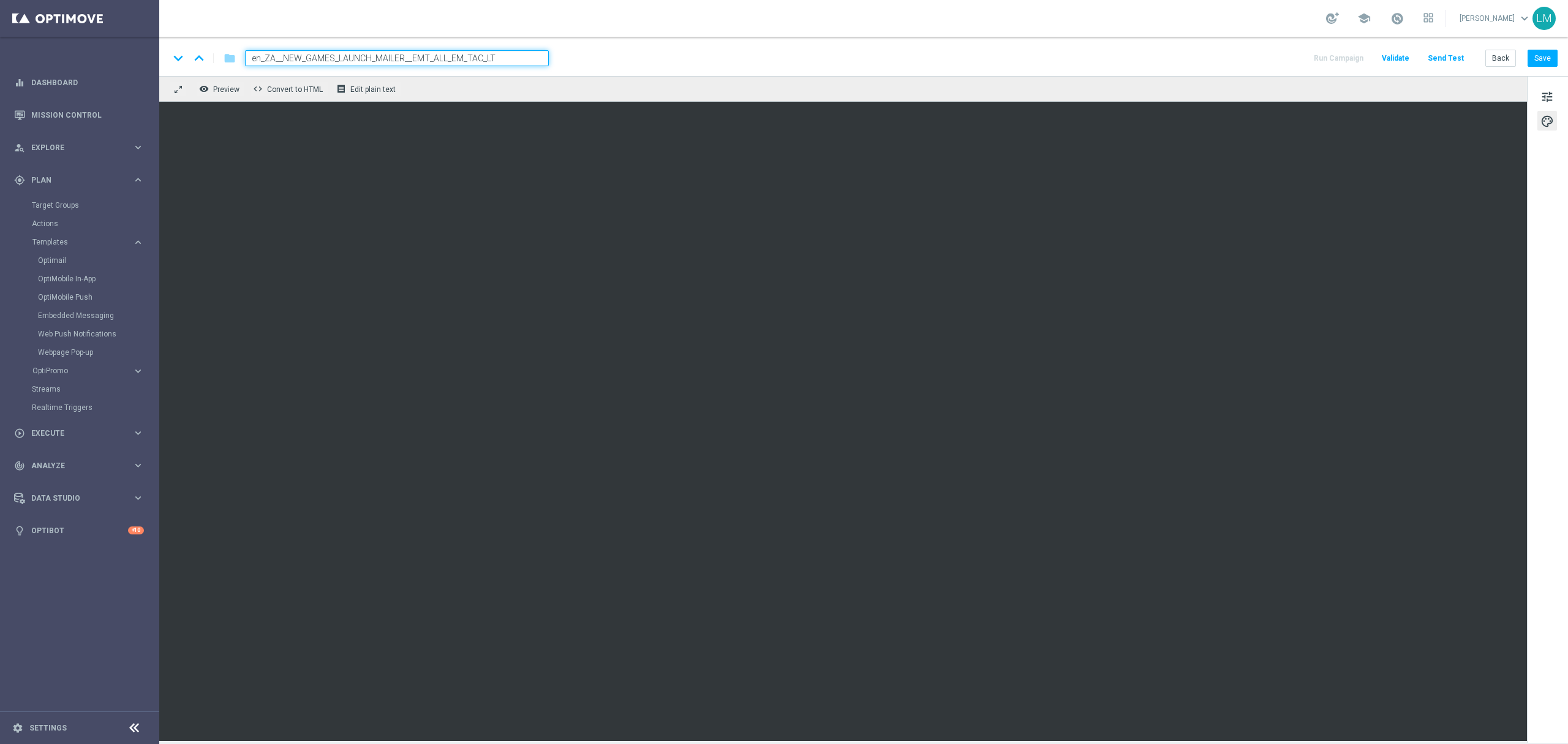
click at [515, 67] on div "keyboard_arrow_down keyboard_arrow_up folder en_ZA__NEW_GAMES_LAUNCH_MAILER__EM…" at bounding box center [863, 56] width 1409 height 39
click at [518, 62] on input "en_ZA__NEW_GAMES_LAUNCH_MAILER__EMT_ALL_EM_TAC_LT" at bounding box center [397, 58] width 304 height 16
click at [512, 77] on div "remove_red_eye Preview code Convert to HTML receipt Edit plain text" at bounding box center [843, 88] width 1368 height 25
click at [1541, 57] on button "Save" at bounding box center [1543, 58] width 30 height 17
click at [1537, 57] on button "Save" at bounding box center [1543, 58] width 30 height 17
